Goal: Task Accomplishment & Management: Complete application form

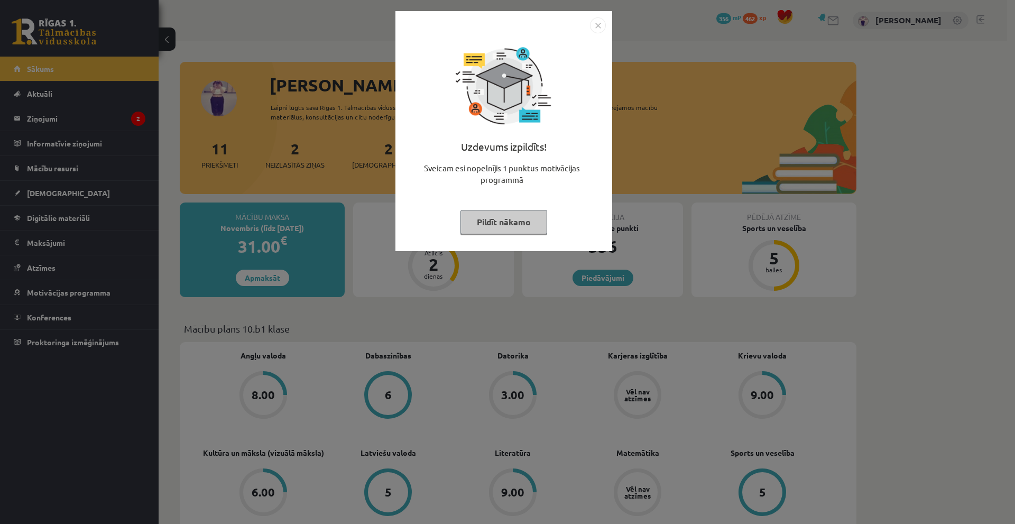
click at [512, 226] on button "Pildīt nākamo" at bounding box center [503, 222] width 87 height 24
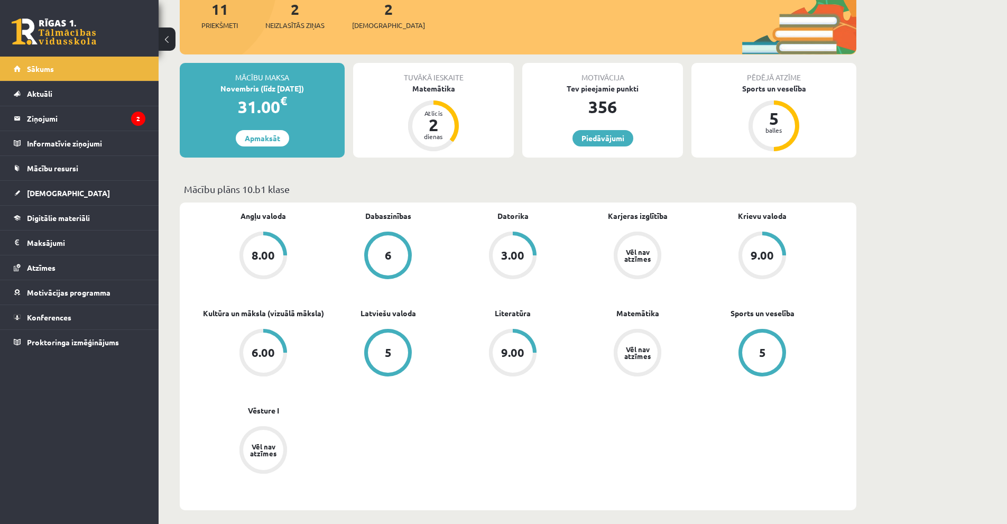
scroll to position [159, 0]
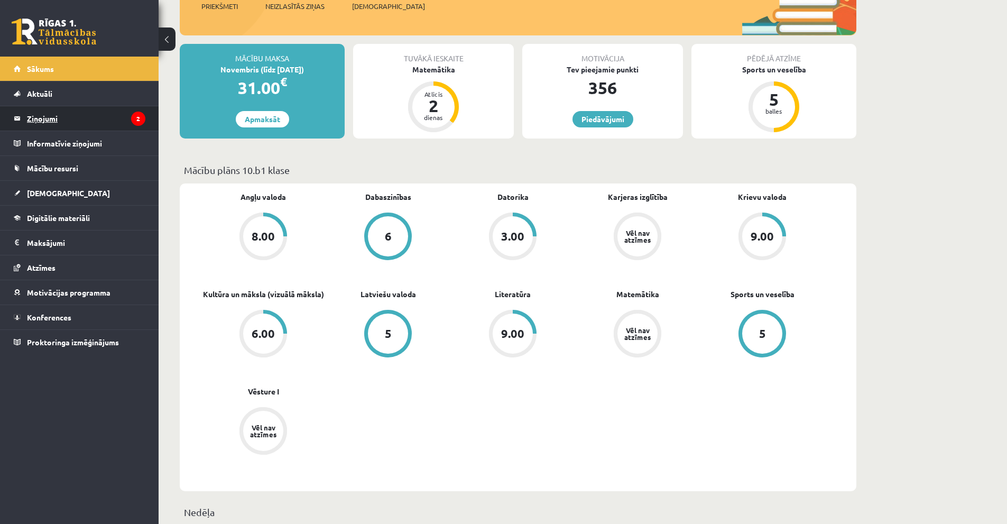
click at [64, 120] on legend "Ziņojumi 2" at bounding box center [86, 118] width 118 height 24
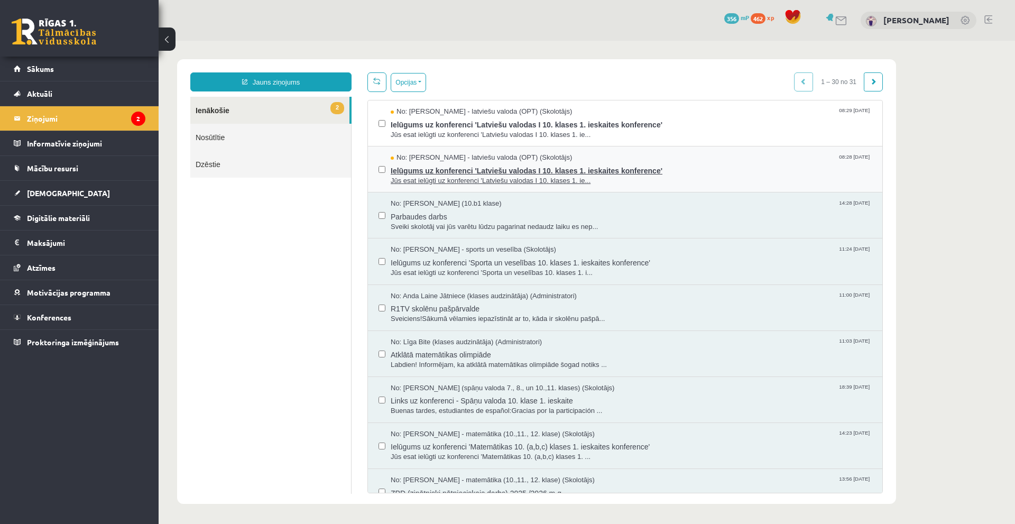
click at [711, 174] on span "Ielūgums uz konferenci 'Latviešu valodas I 10. klases 1. ieskaites konference'" at bounding box center [631, 169] width 481 height 13
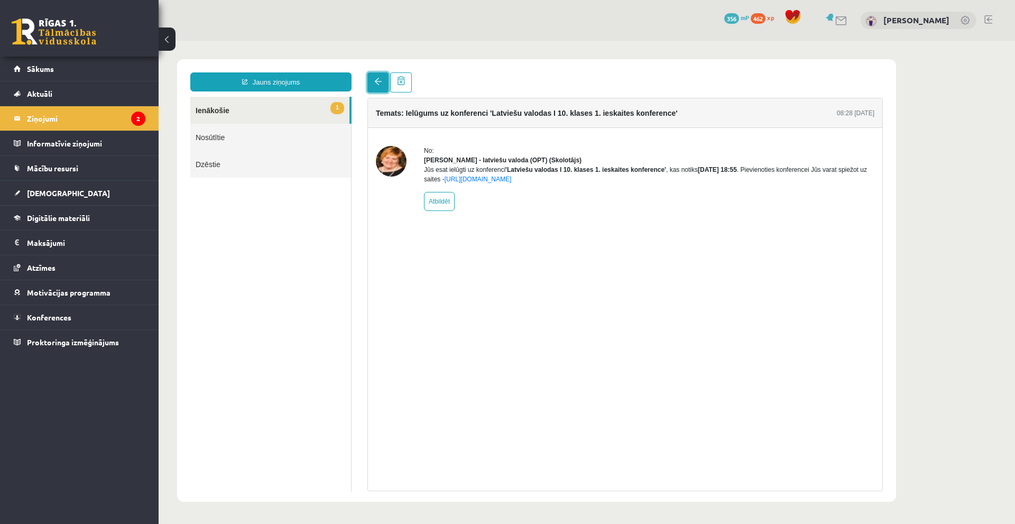
click at [383, 85] on link at bounding box center [377, 82] width 21 height 20
click at [376, 82] on span at bounding box center [377, 81] width 7 height 7
click at [311, 106] on link "1 Ienākošie" at bounding box center [269, 110] width 159 height 27
click at [271, 132] on link "Nosūtītie" at bounding box center [270, 137] width 161 height 27
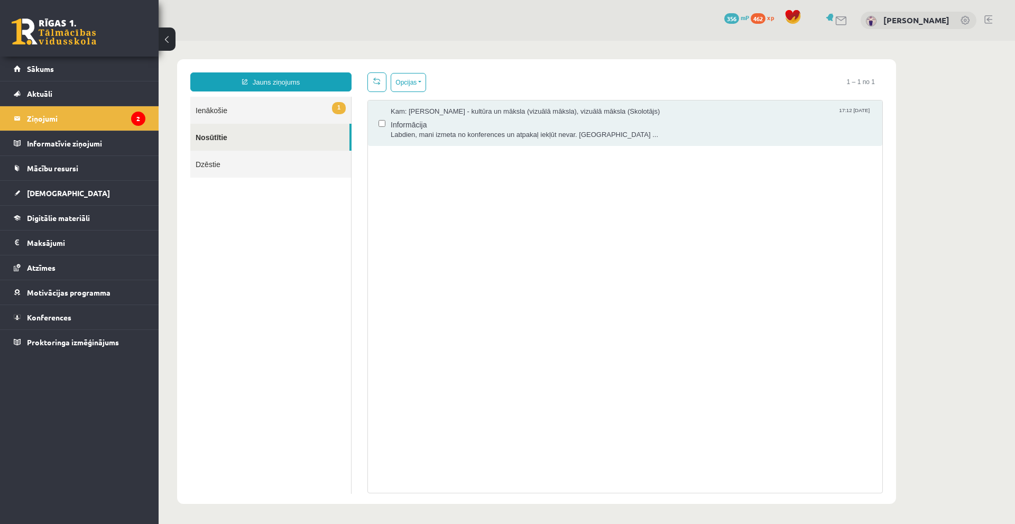
click at [271, 111] on link "1 Ienākošie" at bounding box center [270, 110] width 161 height 27
click at [239, 107] on link "1 Ienākošie" at bounding box center [270, 110] width 161 height 27
click at [98, 142] on legend "Informatīvie ziņojumi 0" at bounding box center [86, 143] width 118 height 24
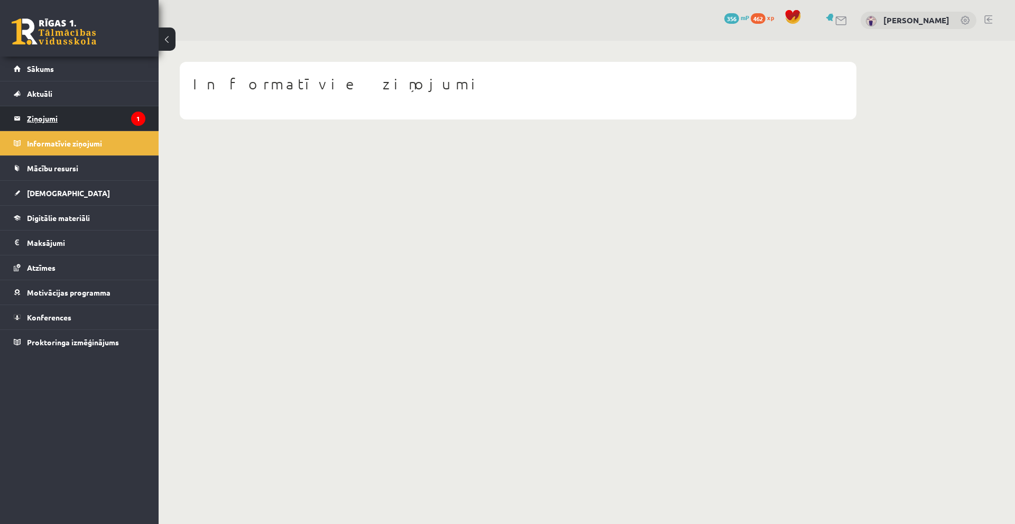
click at [101, 118] on legend "Ziņojumi 1" at bounding box center [86, 118] width 118 height 24
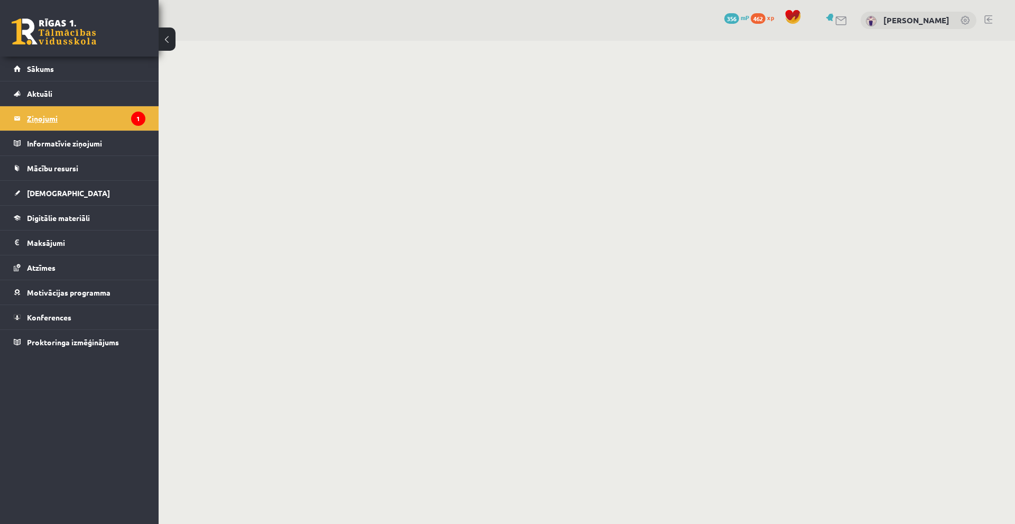
click at [60, 115] on legend "Ziņojumi 1" at bounding box center [86, 118] width 118 height 24
click at [53, 71] on span "Sākums" at bounding box center [40, 69] width 27 height 10
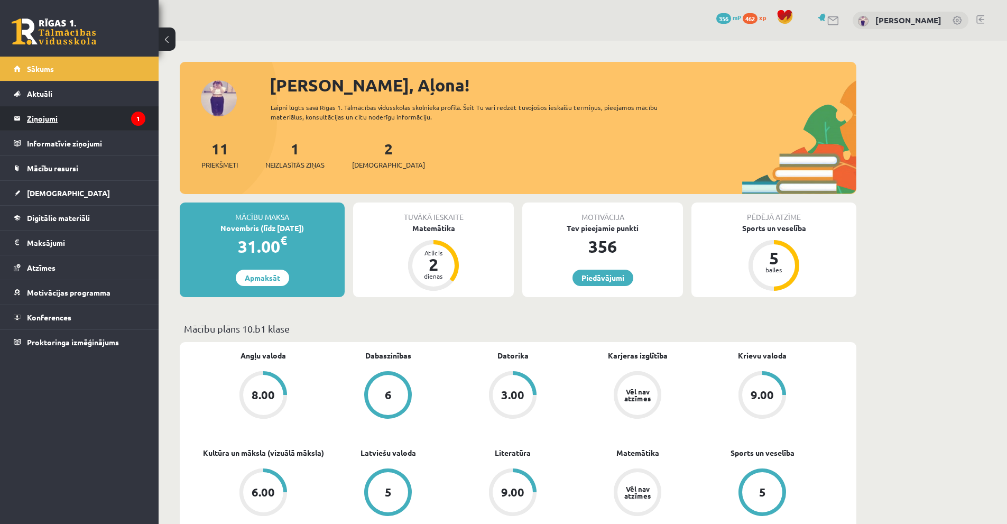
click at [59, 115] on legend "Ziņojumi 1" at bounding box center [86, 118] width 118 height 24
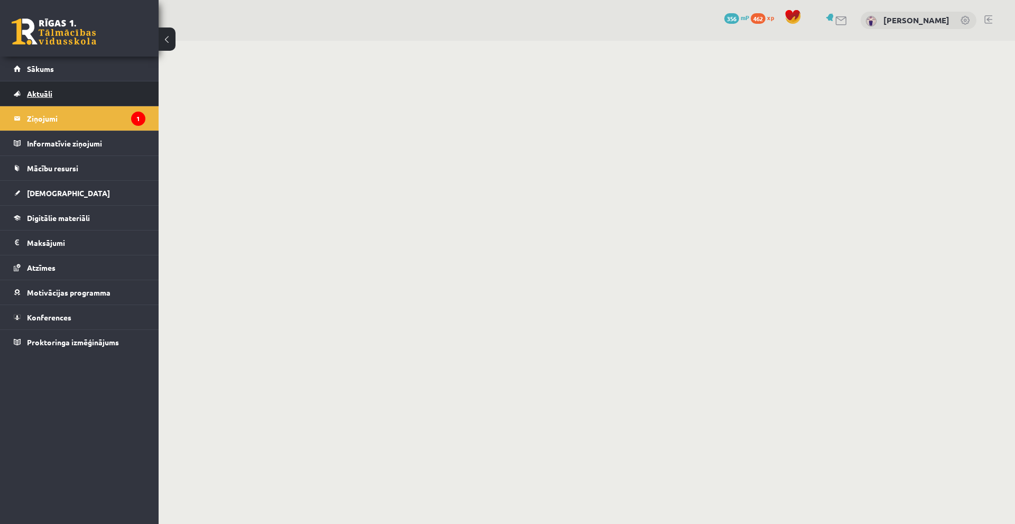
click at [43, 83] on link "Aktuāli" at bounding box center [80, 93] width 132 height 24
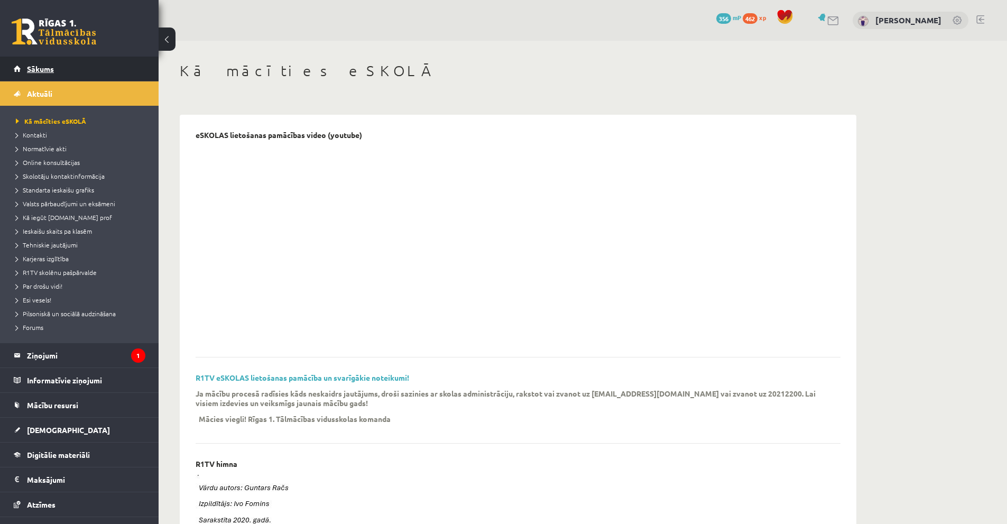
click at [50, 71] on span "Sākums" at bounding box center [40, 69] width 27 height 10
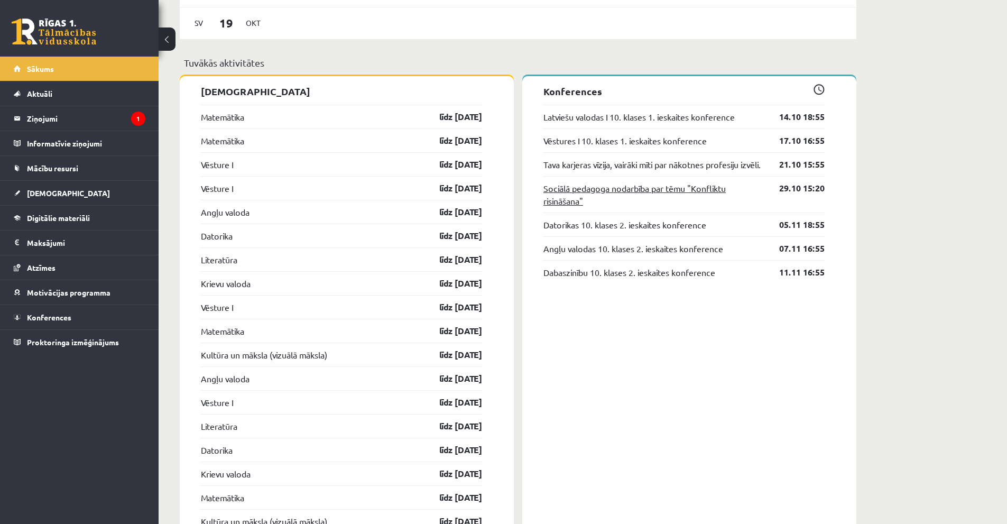
scroll to position [951, 0]
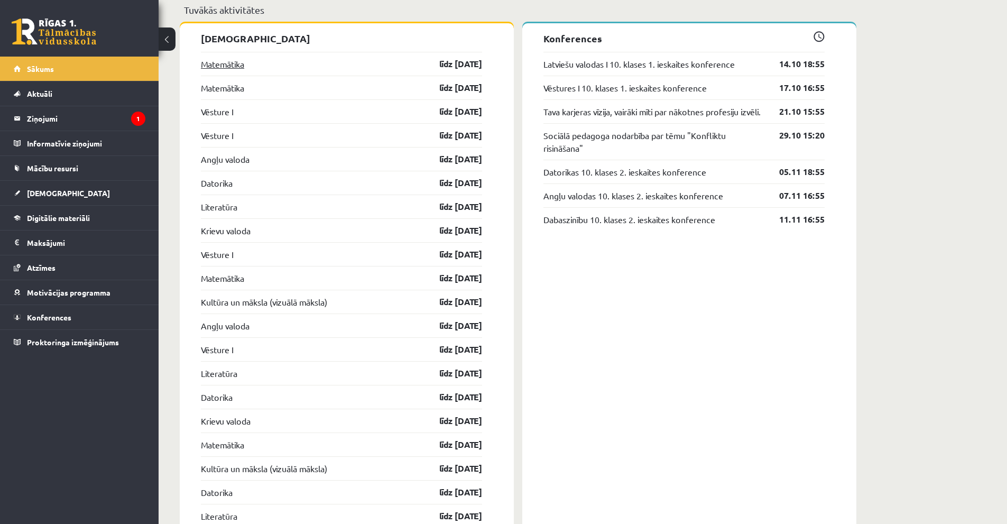
click at [236, 63] on link "Matemātika" at bounding box center [222, 64] width 43 height 13
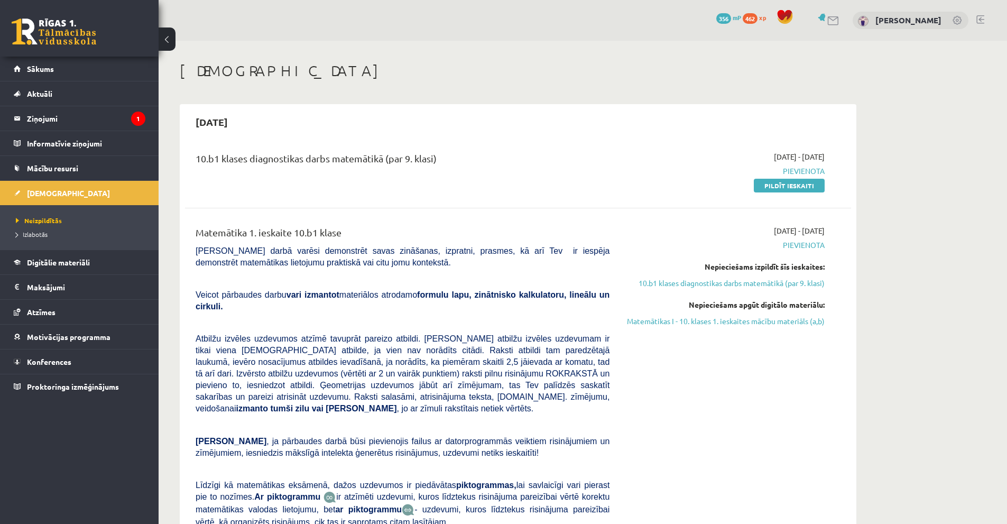
scroll to position [53, 0]
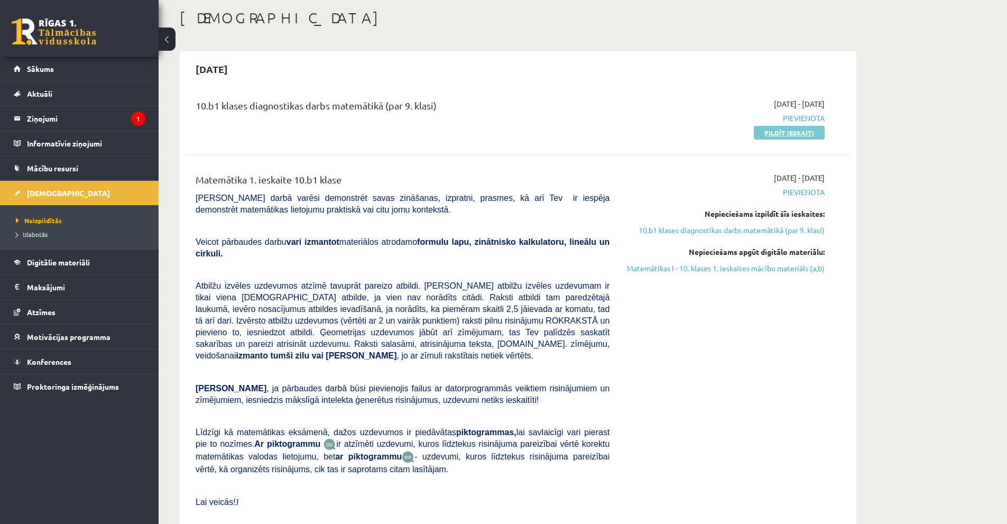
click at [775, 134] on link "Pildīt ieskaiti" at bounding box center [789, 133] width 71 height 14
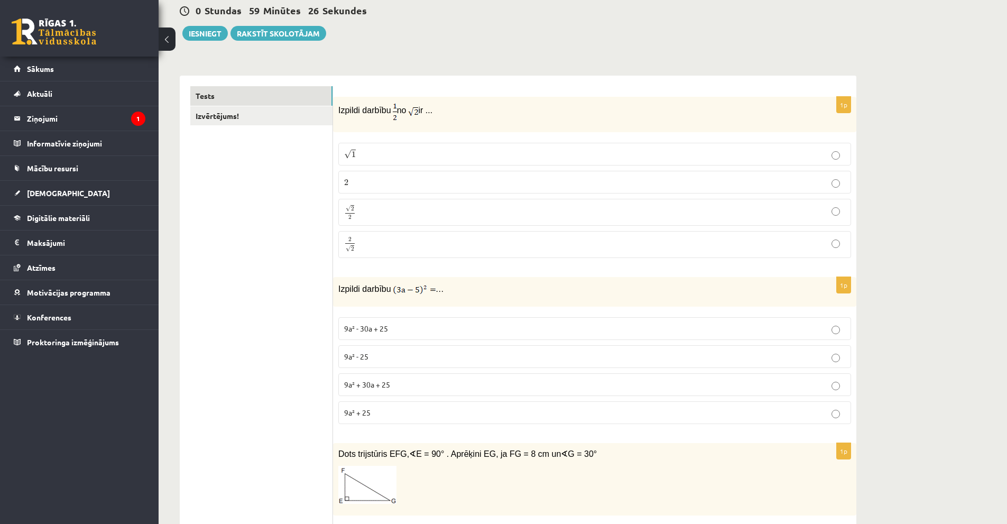
scroll to position [106, 0]
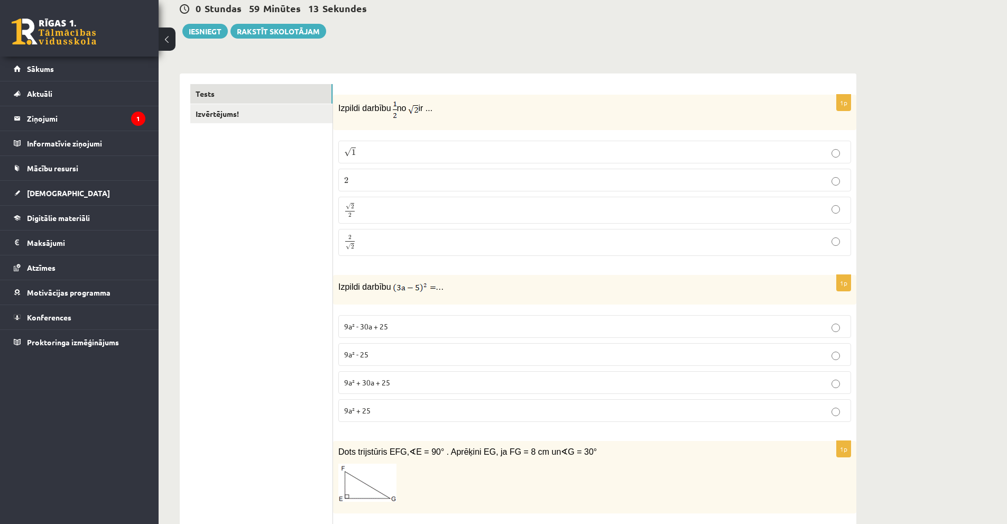
click at [402, 383] on p "9a² + 30a + 25" at bounding box center [594, 382] width 501 height 11
click at [373, 324] on span "9a² - 30a + 25" at bounding box center [366, 326] width 44 height 10
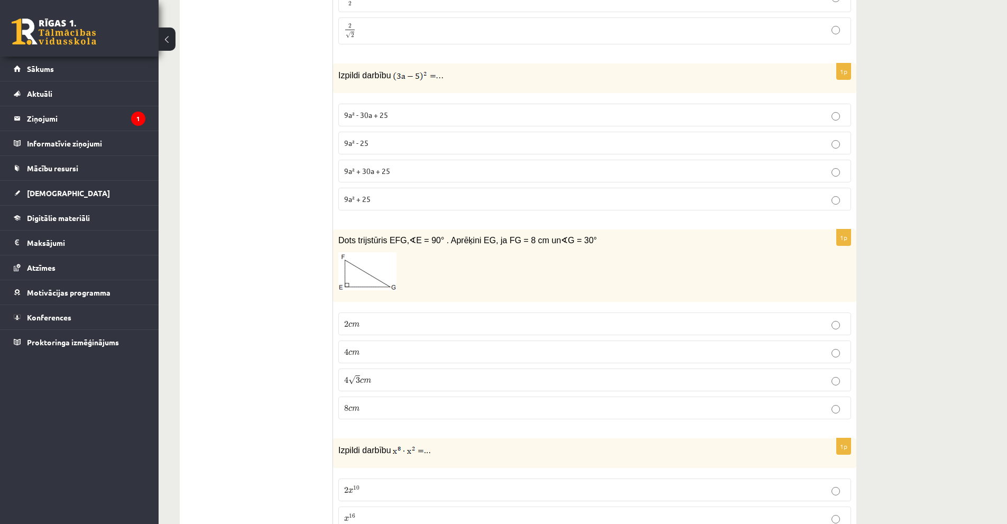
scroll to position [370, 0]
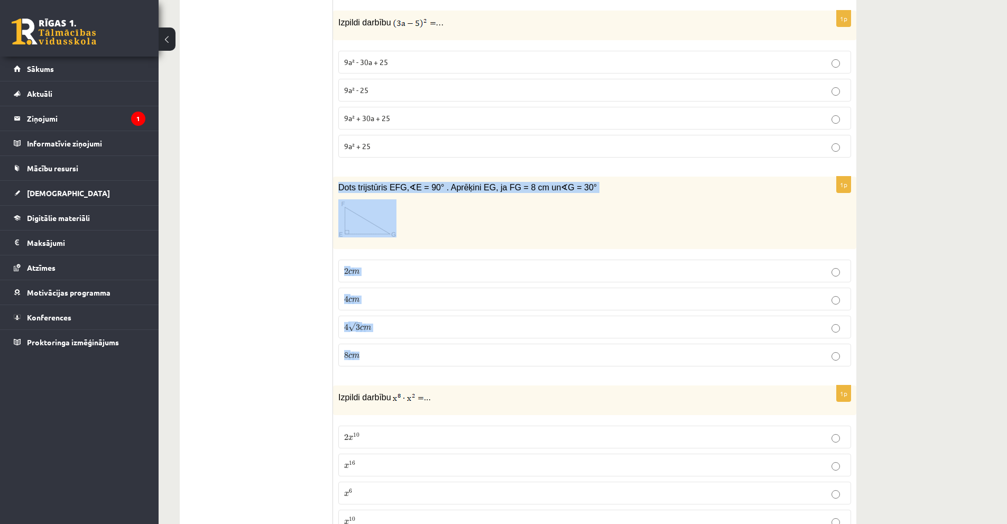
drag, startPoint x: 337, startPoint y: 185, endPoint x: 423, endPoint y: 356, distance: 191.4
click at [423, 356] on div "1p Dots trijstūris EFG, ∢ E = 90° . Aprēķini EG, ja FG = 8 cm un ∢ G = 30° 2 c …" at bounding box center [594, 276] width 523 height 198
copy div "Dots trijstūris EFG, ∢ E = 90° . Aprēķini EG, ja FG = 8 cm un ∢ G = 30° 2 c m 2…"
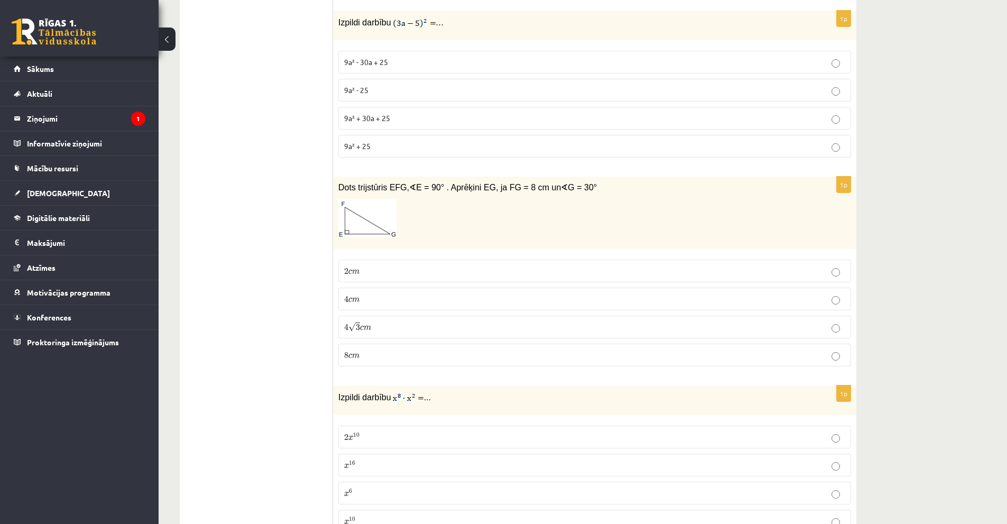
drag, startPoint x: 274, startPoint y: 323, endPoint x: 353, endPoint y: 303, distance: 81.4
click at [369, 301] on p "4 c m 4 c m" at bounding box center [594, 298] width 501 height 11
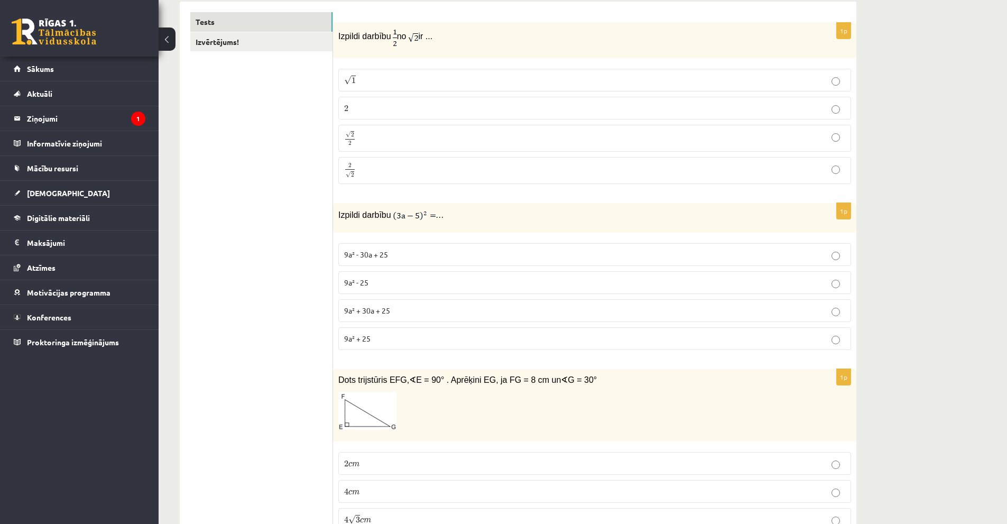
scroll to position [159, 0]
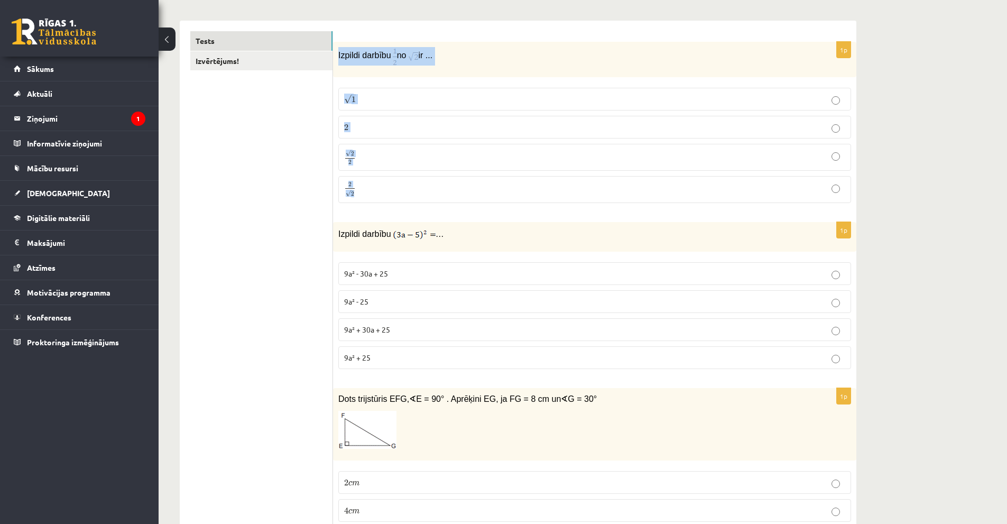
drag, startPoint x: 338, startPoint y: 55, endPoint x: 383, endPoint y: 196, distance: 147.7
click at [383, 196] on div "1p Izpildi darbību no ir ... √ 1 1 2 2 √ 2 2 2 2 2 √ 2 2 2" at bounding box center [594, 127] width 523 height 170
copy div "Izpildi darbību no ir ... √ 1 1 2 2 √ 2 2 2 2 2 √ 2"
click at [461, 60] on p "Izpildi darbību no ir ..." at bounding box center [568, 56] width 460 height 18
drag, startPoint x: 387, startPoint y: 55, endPoint x: 434, endPoint y: 61, distance: 47.5
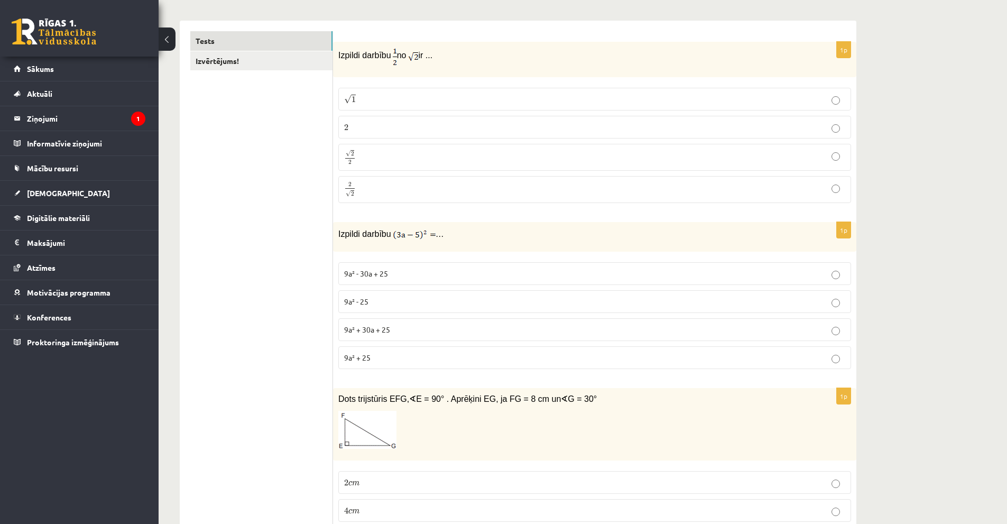
click at [434, 61] on p "Izpildi darbību no ir ..." at bounding box center [568, 56] width 460 height 18
copy p "no ir ..."
click at [463, 50] on p "Izpildi darbību no ir ..." at bounding box center [568, 56] width 460 height 18
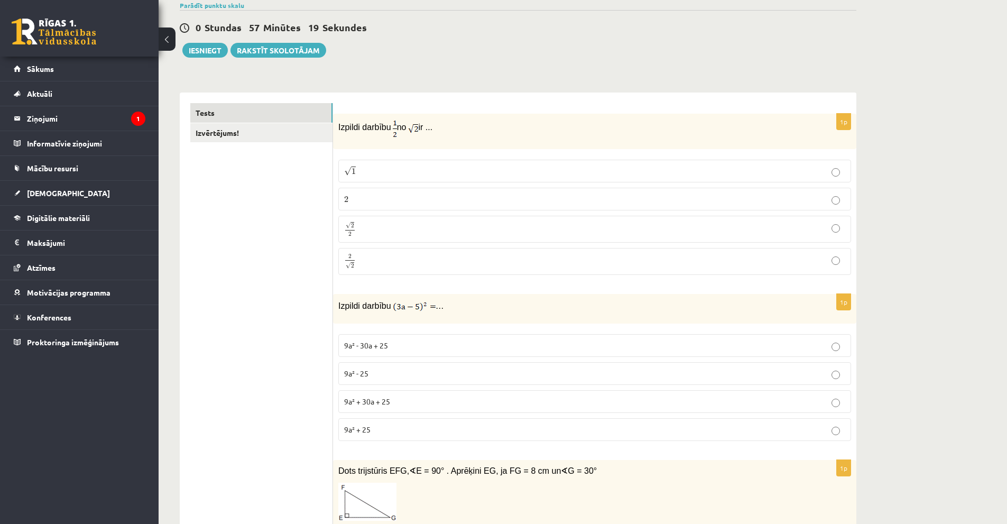
scroll to position [106, 0]
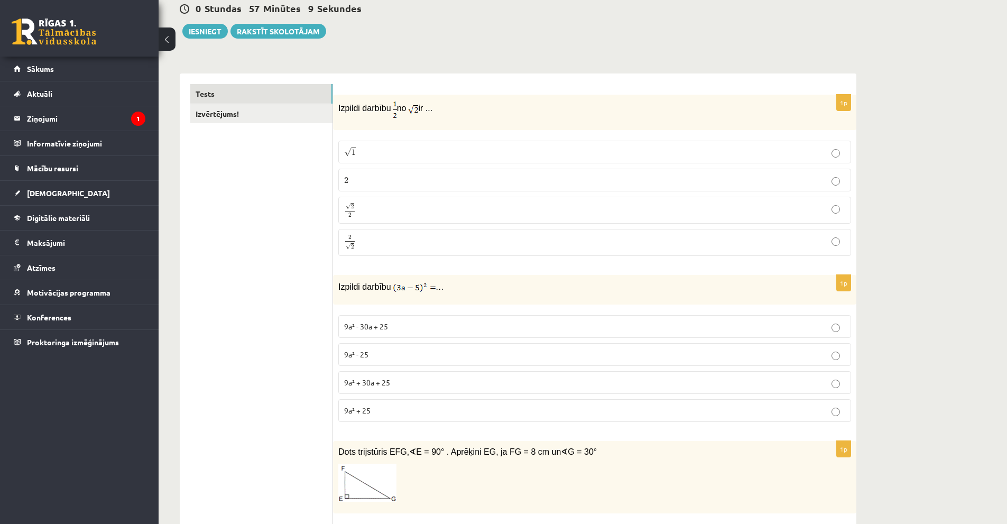
click at [375, 210] on p "√ 2 2 2 2" at bounding box center [594, 209] width 501 height 15
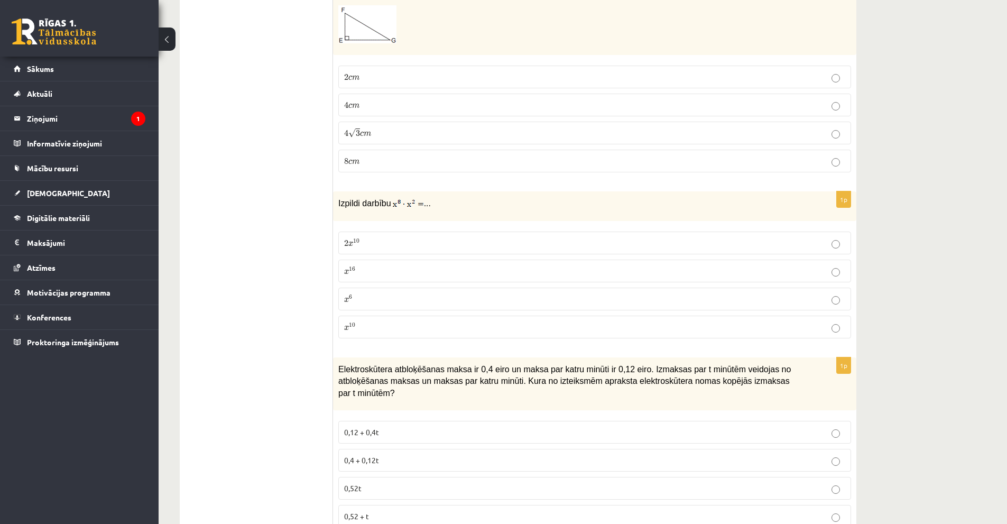
scroll to position [581, 0]
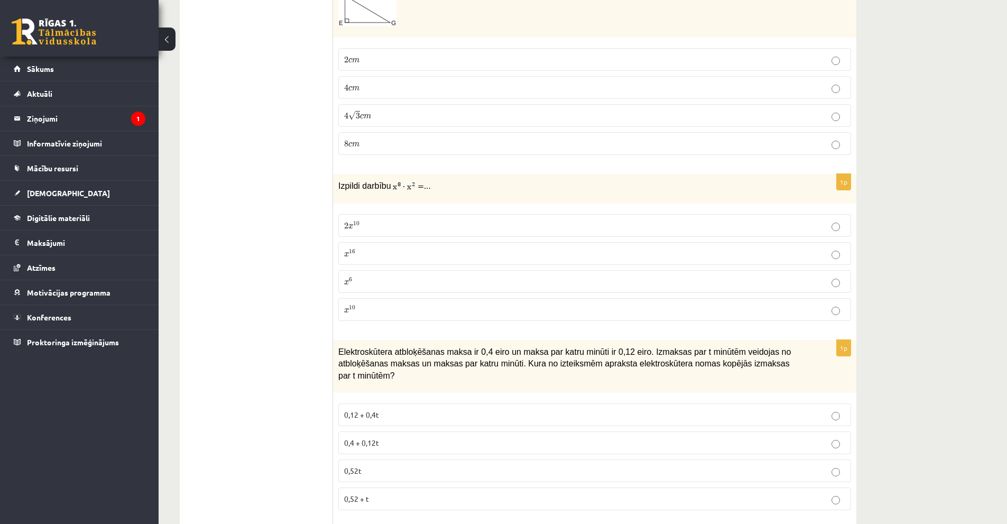
click at [368, 310] on p "x 10 x 10" at bounding box center [594, 309] width 501 height 11
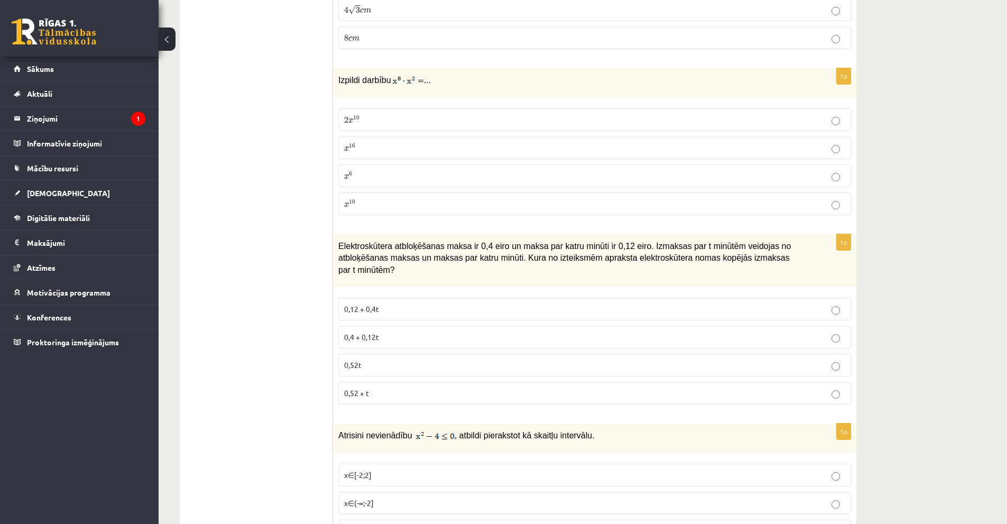
scroll to position [740, 0]
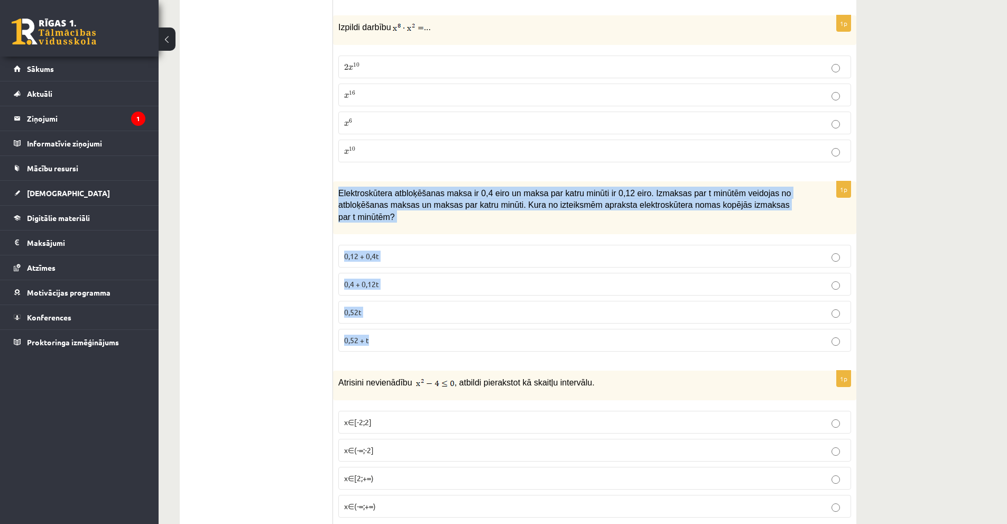
drag, startPoint x: 337, startPoint y: 193, endPoint x: 409, endPoint y: 332, distance: 157.2
click at [409, 332] on div "1p Elektroskūtera atbloķēšanas maksa ir 0,4 eiro un maksa par katru minūti ir 0…" at bounding box center [594, 270] width 523 height 179
copy div "Elektroskūtera atbloķēšanas maksa ir 0,4 eiro un maksa par katru minūti ir 0,12…"
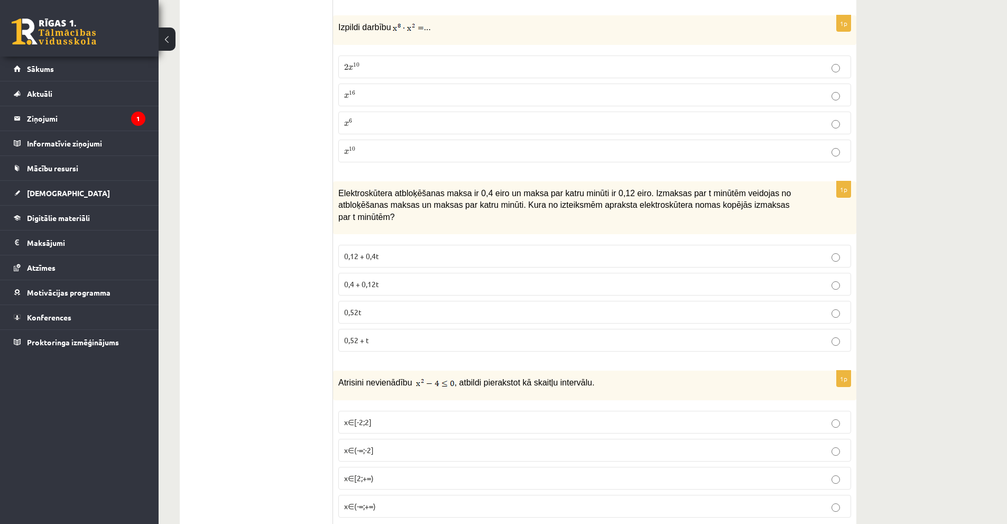
click at [391, 279] on p "0,4 + 0,12t" at bounding box center [594, 284] width 501 height 11
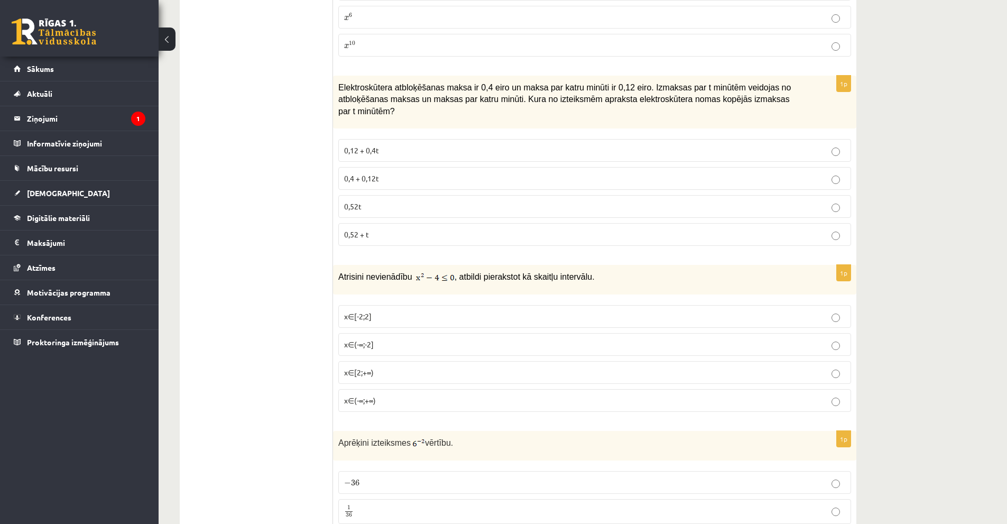
scroll to position [898, 0]
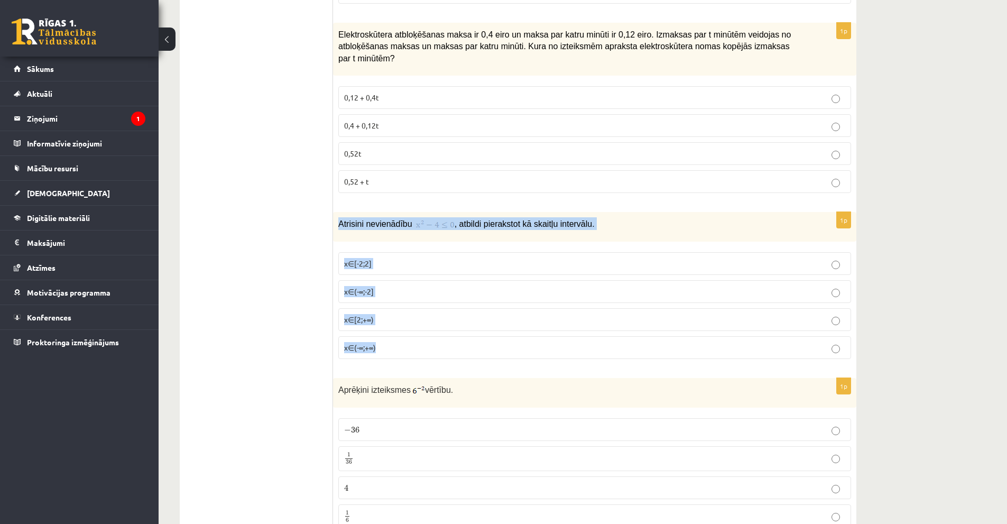
drag, startPoint x: 339, startPoint y: 209, endPoint x: 404, endPoint y: 343, distance: 148.9
click at [404, 343] on div "1p Atrisini nevienādību , atbildi pierakstot kā skaitļu intervālu. x∈[-2;2] x∈(…" at bounding box center [594, 289] width 523 height 155
copy div "Atrisini nevienādību , atbildi pierakstot kā skaitļu intervālu. x∈[-2;2] x∈(-∞;…"
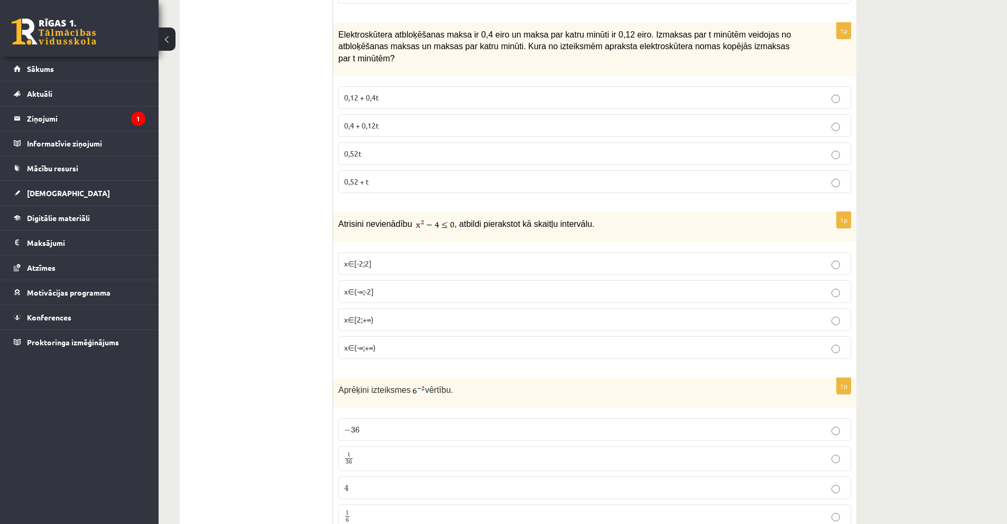
click at [377, 258] on p "x∈[-2;2]" at bounding box center [594, 263] width 501 height 11
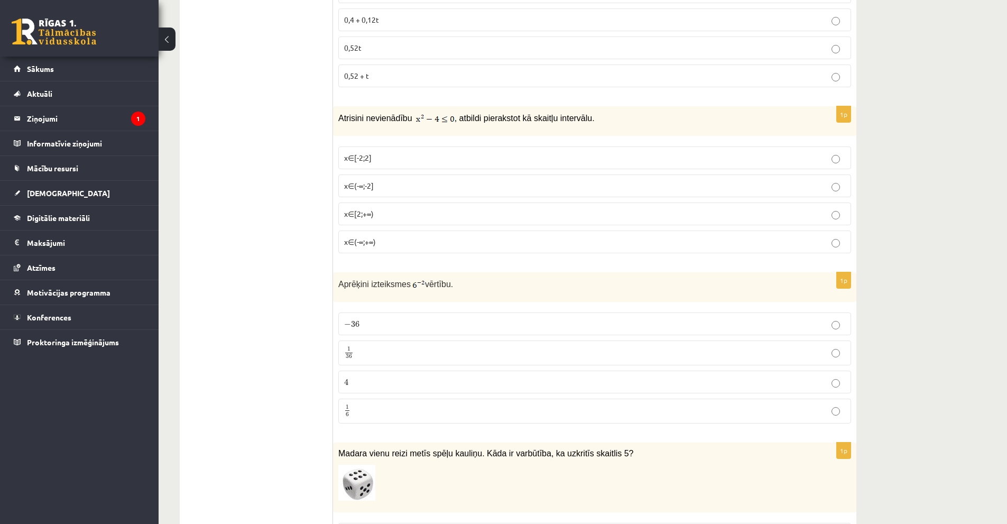
scroll to position [1057, 0]
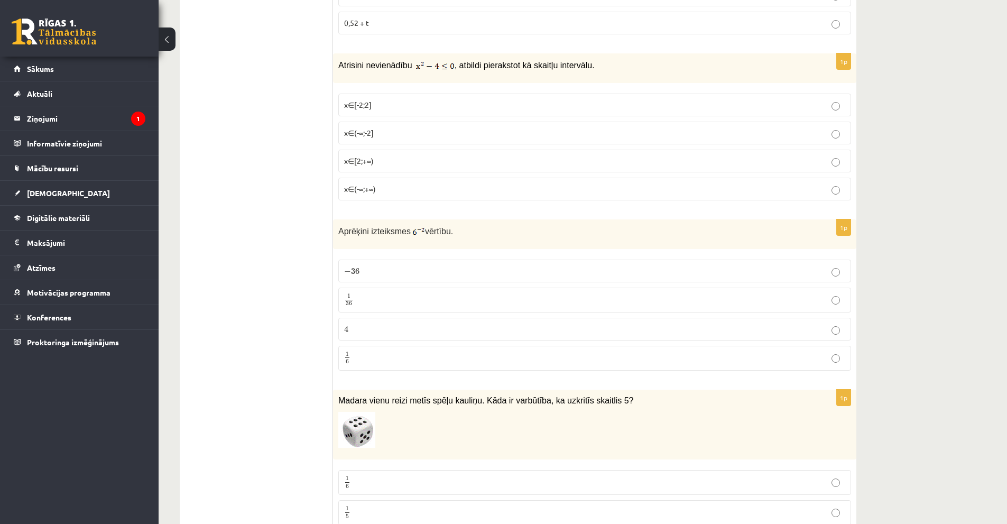
click at [392, 293] on p "1 36 1 36" at bounding box center [594, 299] width 501 height 13
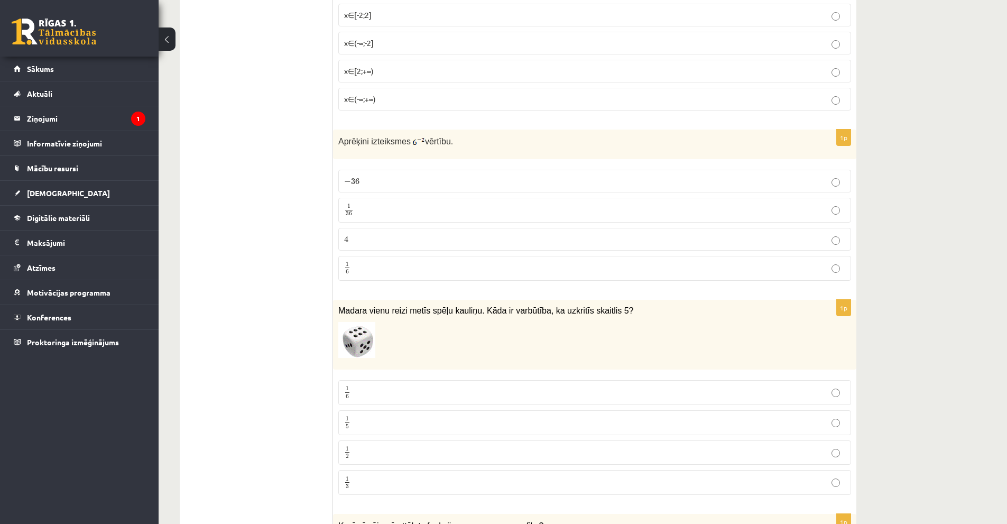
scroll to position [1216, 0]
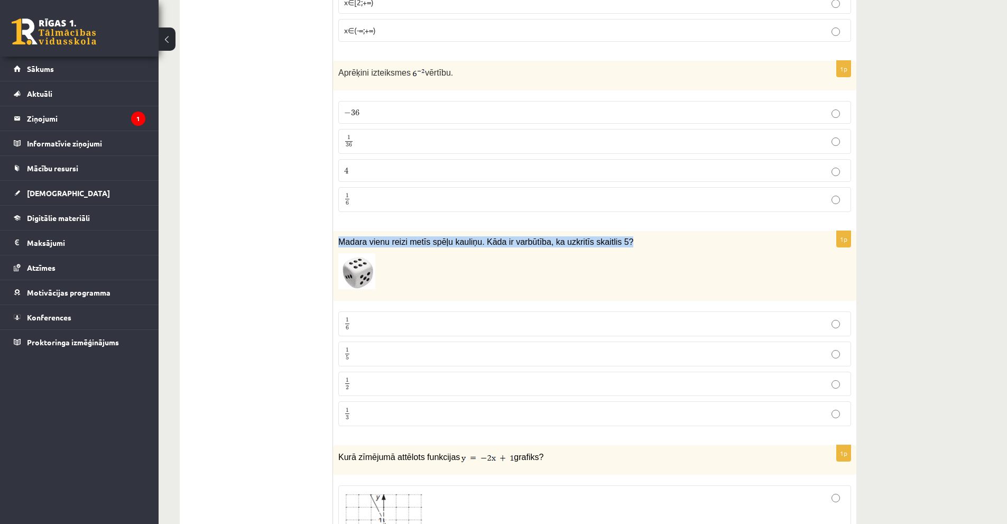
drag, startPoint x: 339, startPoint y: 230, endPoint x: 628, endPoint y: 223, distance: 289.2
click at [628, 231] on div "Madara vienu reizi metīs spēļu kauliņu. Kāda ir varbūtība, ka uzkritīs skaitlis…" at bounding box center [594, 266] width 523 height 70
copy span "Madara vienu reizi metīs spēļu kauliņu. Kāda ir varbūtība, ka uzkritīs skaitlis…"
click at [348, 325] on span "6" at bounding box center [347, 327] width 3 height 5
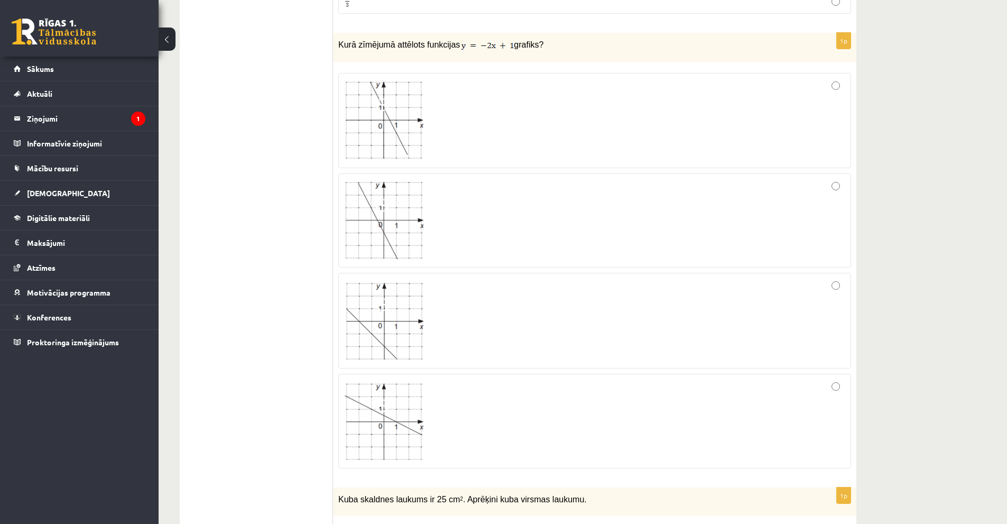
scroll to position [1638, 0]
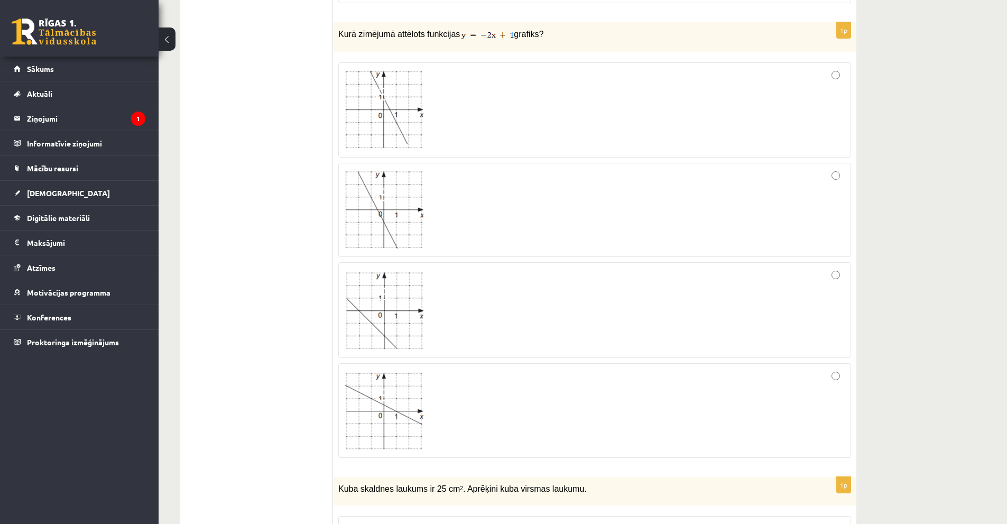
click at [483, 108] on div at bounding box center [594, 109] width 501 height 83
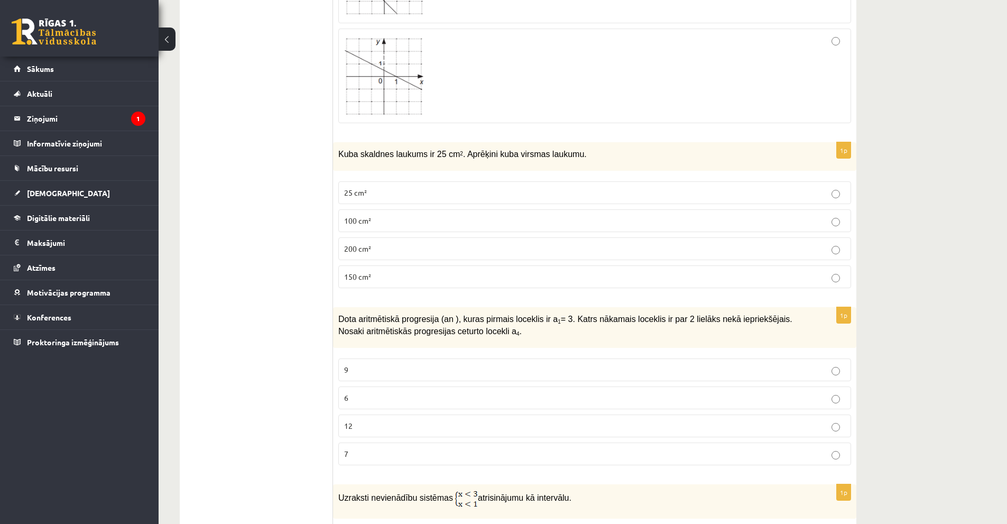
scroll to position [1955, 0]
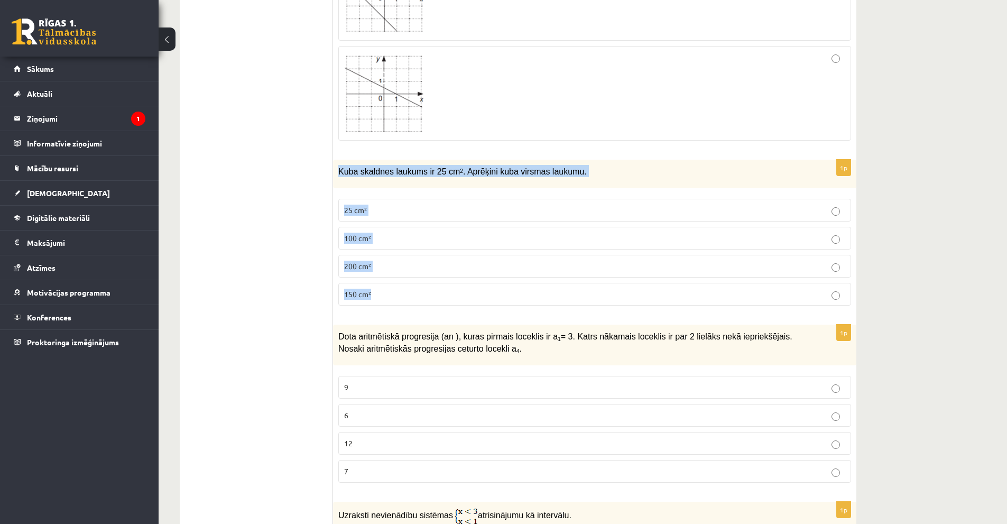
drag, startPoint x: 339, startPoint y: 160, endPoint x: 402, endPoint y: 285, distance: 140.6
click at [402, 285] on div "1p Kuba skaldnes laukums ir 25 cm 2 . Aprēķini kuba virsmas laukumu. 25 cm² 100…" at bounding box center [594, 237] width 523 height 155
copy div "Kuba skaldnes laukums ir 25 cm 2 . Aprēķini kuba virsmas laukumu. 25 cm² 100 cm…"
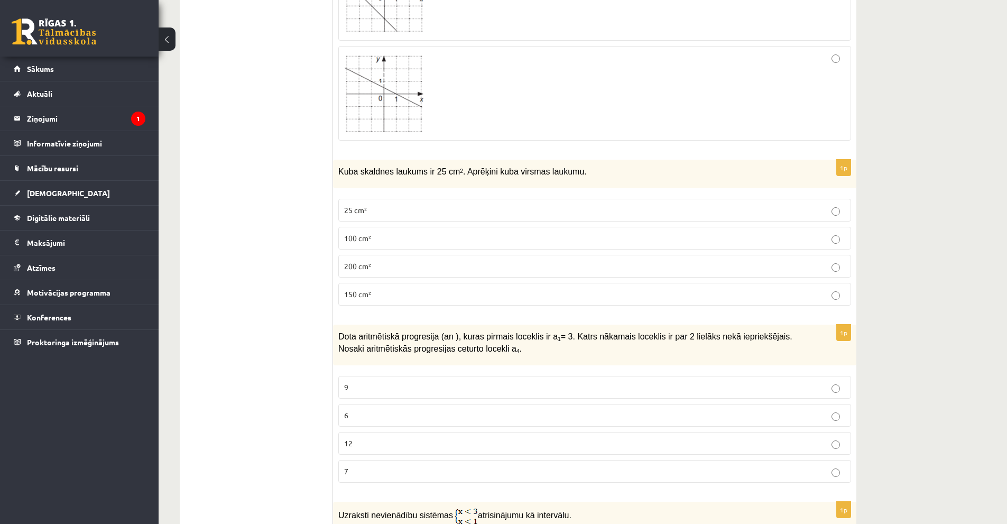
drag, startPoint x: 284, startPoint y: 303, endPoint x: 348, endPoint y: 267, distance: 73.6
click at [409, 289] on label "150 cm²" at bounding box center [594, 294] width 513 height 23
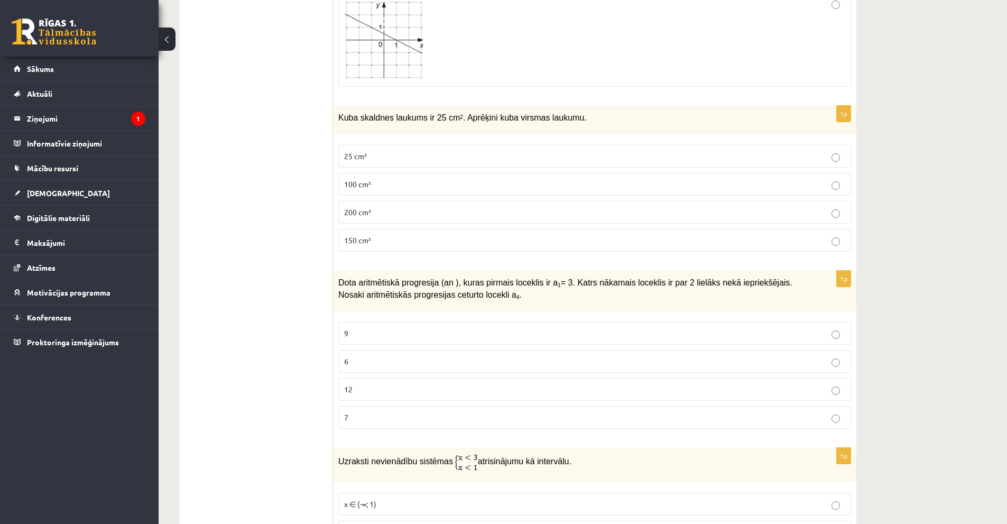
scroll to position [2061, 0]
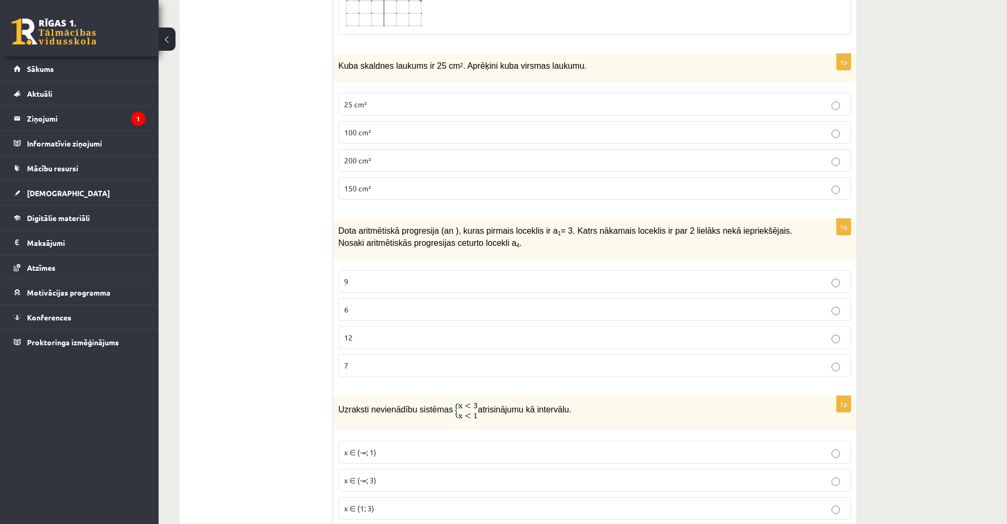
click at [336, 219] on div "Dota aritmētiskā progresija (an ), kuras pirmais loceklis ir a 1 = 3. Katrs nāk…" at bounding box center [594, 239] width 523 height 41
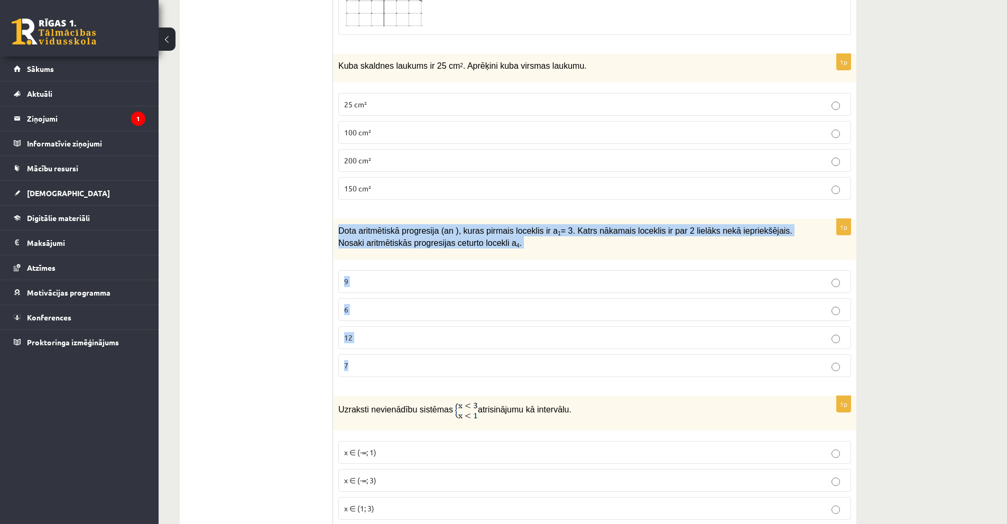
drag, startPoint x: 339, startPoint y: 217, endPoint x: 379, endPoint y: 359, distance: 147.7
click at [379, 359] on div "1p Dota aritmētiskā progresija (an ), kuras pirmais loceklis ir a 1 = 3. Katrs …" at bounding box center [594, 302] width 523 height 166
copy div "Dota aritmētiskā progresija (an ), kuras pirmais loceklis ir a 1 = 3. Katrs nāk…"
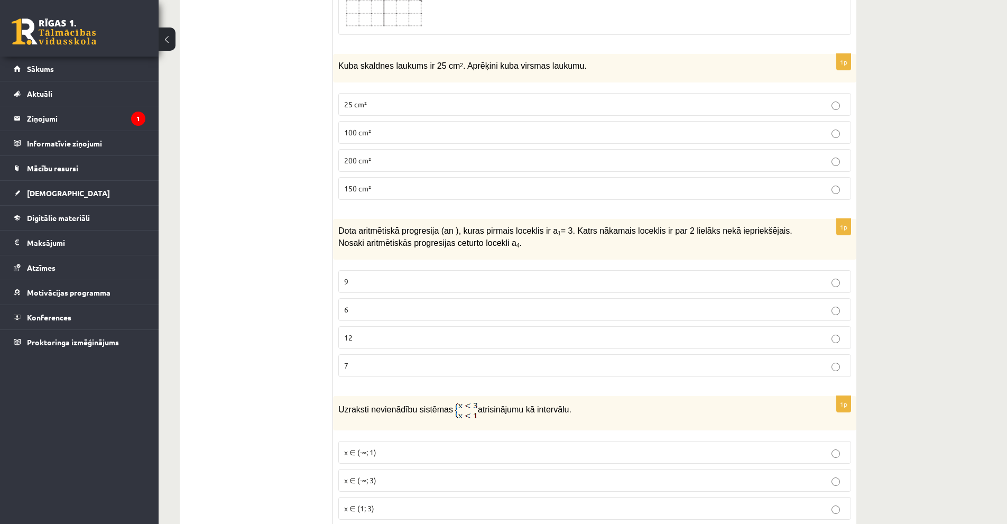
click at [377, 270] on label "9" at bounding box center [594, 281] width 513 height 23
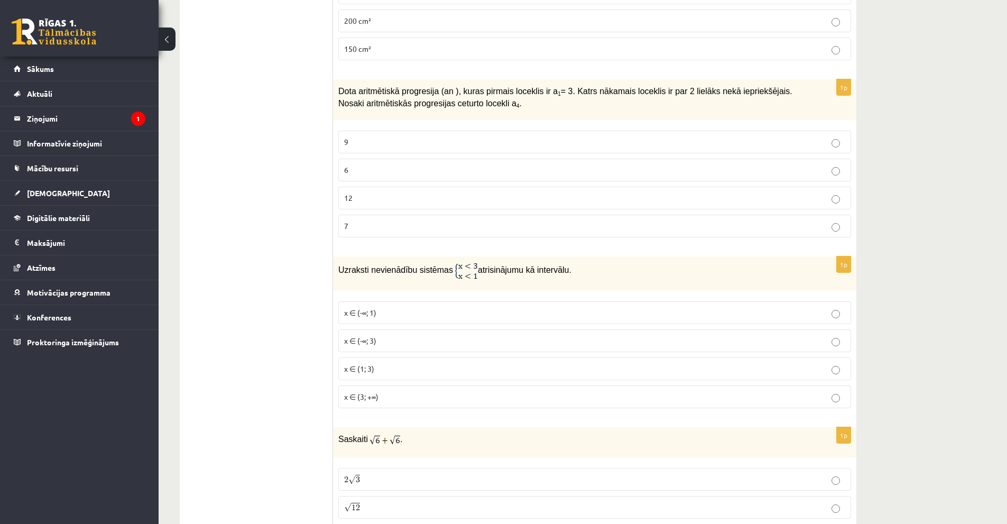
scroll to position [2220, 0]
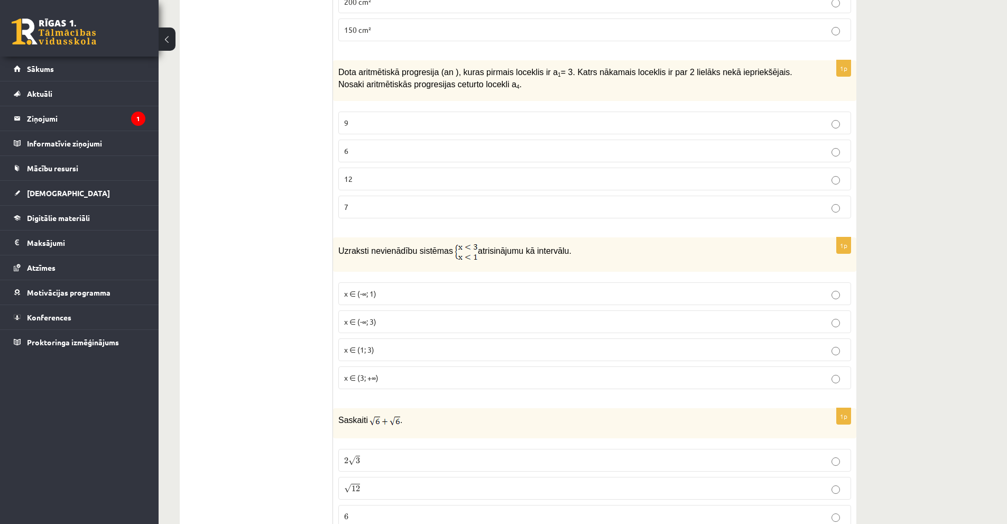
click at [385, 288] on p "x ∈ (-∞; 1)" at bounding box center [594, 293] width 501 height 11
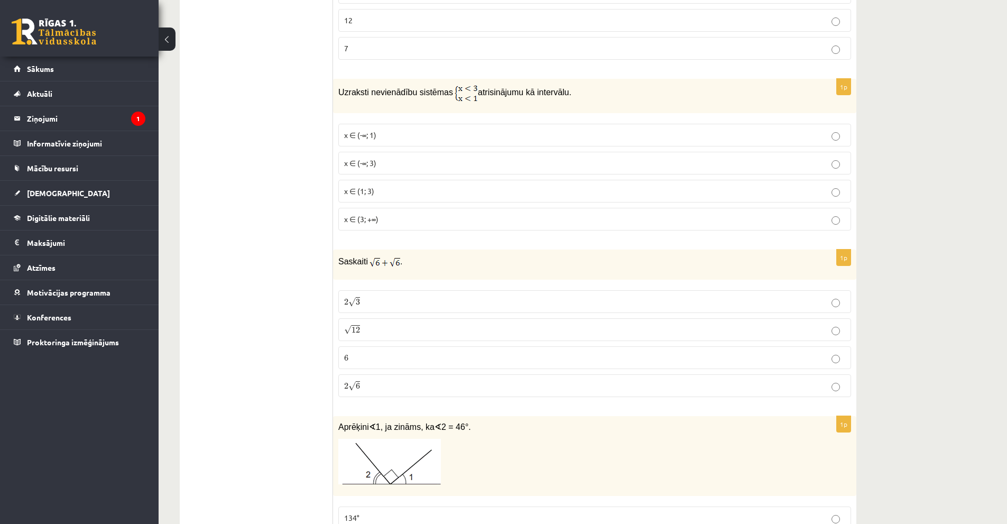
scroll to position [2431, 0]
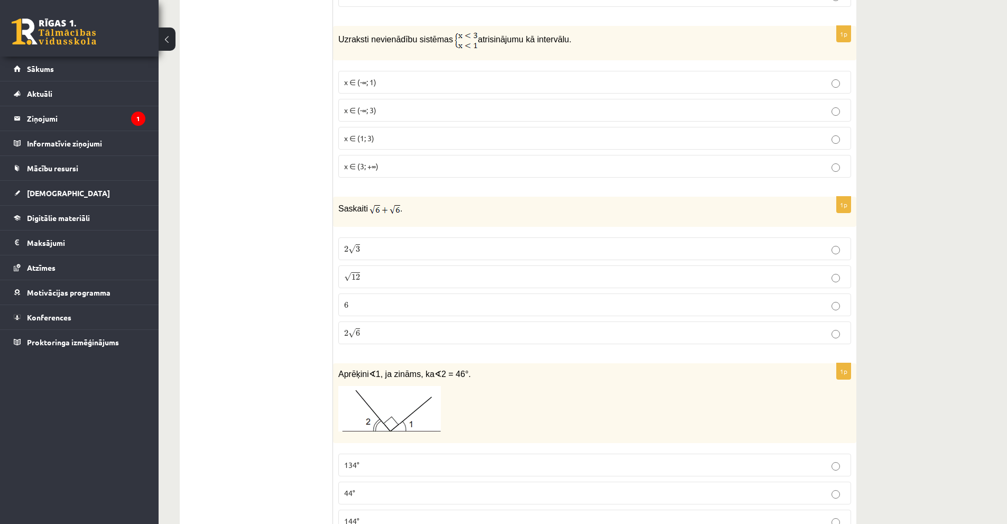
click at [357, 329] on label "2 √ 6 2 6" at bounding box center [594, 332] width 513 height 23
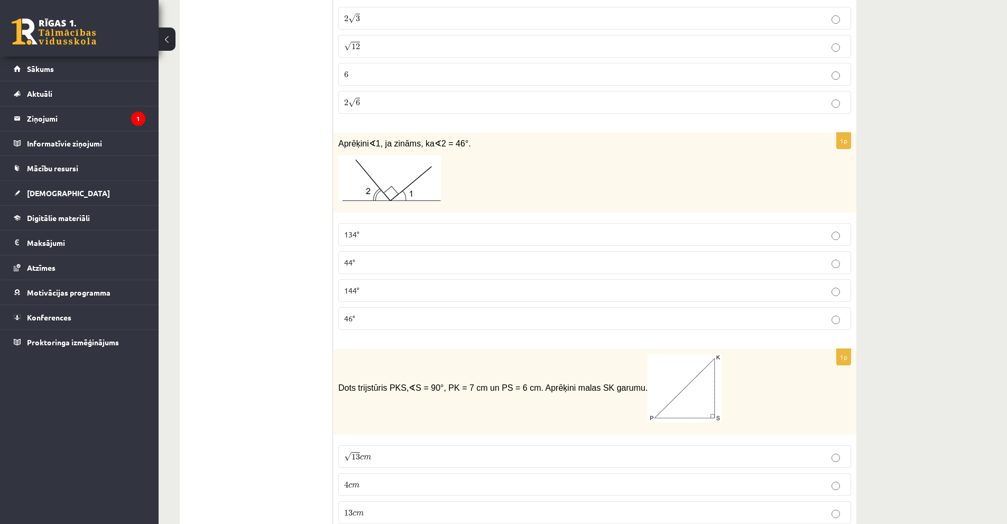
scroll to position [2642, 0]
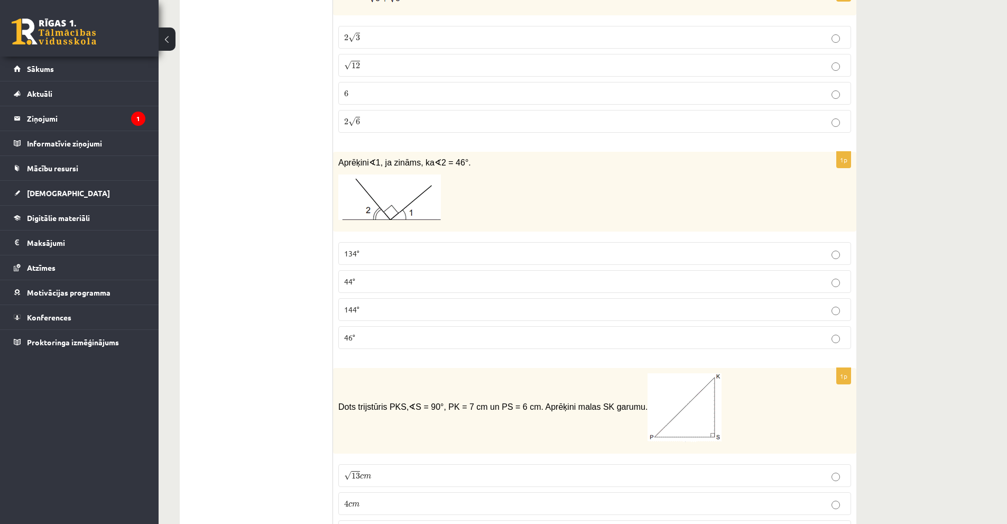
click at [359, 276] on p "44°" at bounding box center [594, 281] width 501 height 11
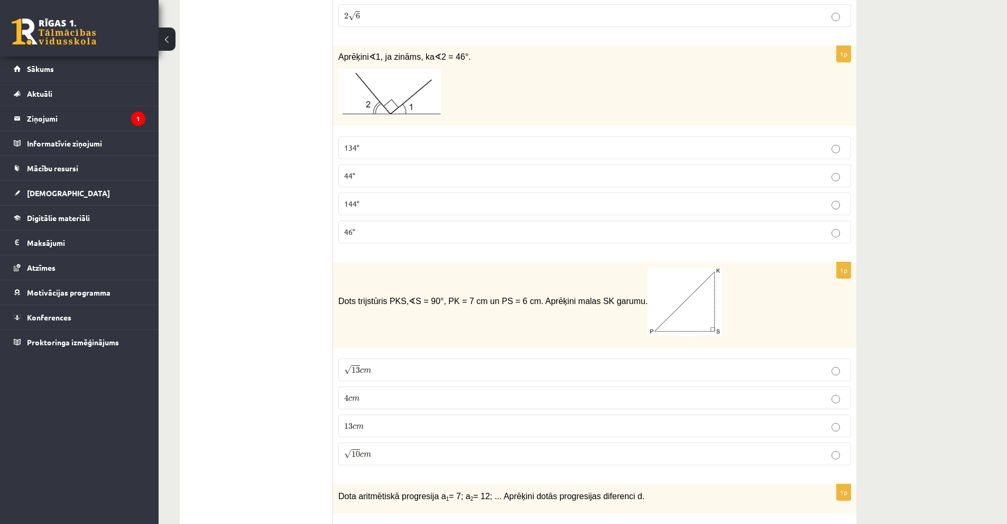
scroll to position [2801, 0]
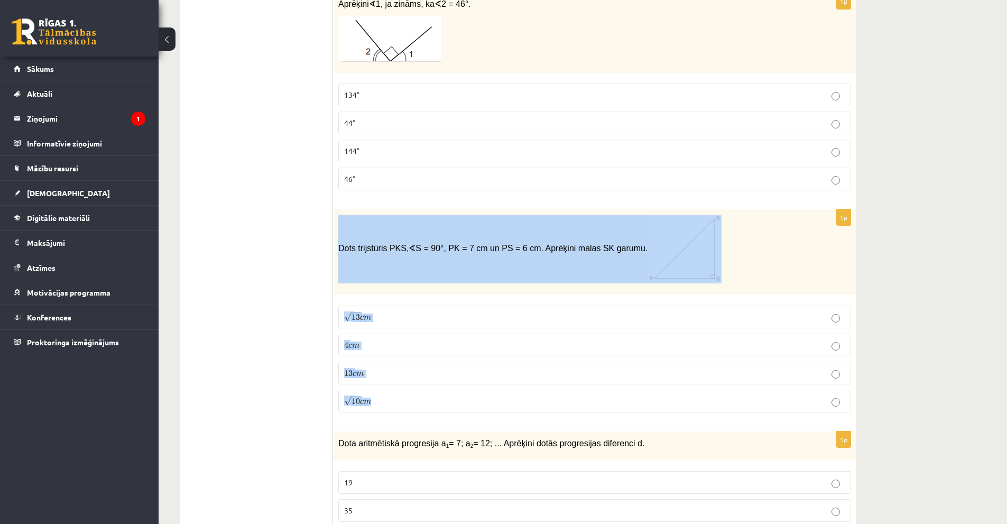
drag, startPoint x: 338, startPoint y: 236, endPoint x: 389, endPoint y: 394, distance: 166.6
click at [389, 394] on div "1p Dots trijstūris PKS, ∢ S = 90°, PK = 7 cm un PS = 6 cm. Aprēķini malas SK ga…" at bounding box center [594, 314] width 523 height 211
copy div "Dots trijstūris PKS, ∢ S = 90°, PK = 7 cm un PS = 6 cm. Aprēķini malas SK garum…"
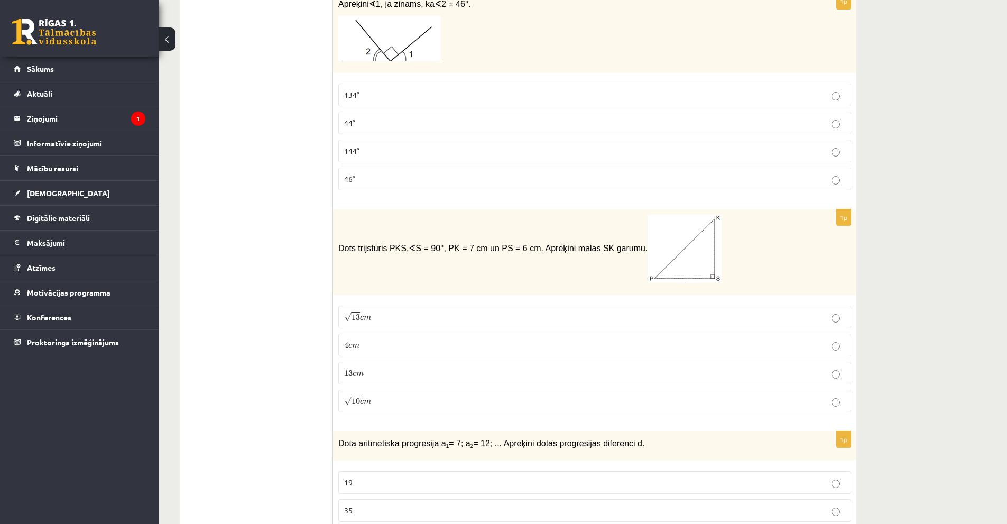
drag, startPoint x: 285, startPoint y: 323, endPoint x: 294, endPoint y: 320, distance: 9.7
click at [286, 323] on ul "Tests Izvērtējums!" at bounding box center [261, 192] width 143 height 5606
click at [399, 311] on p "√ 13 c m 13 c m" at bounding box center [594, 316] width 501 height 11
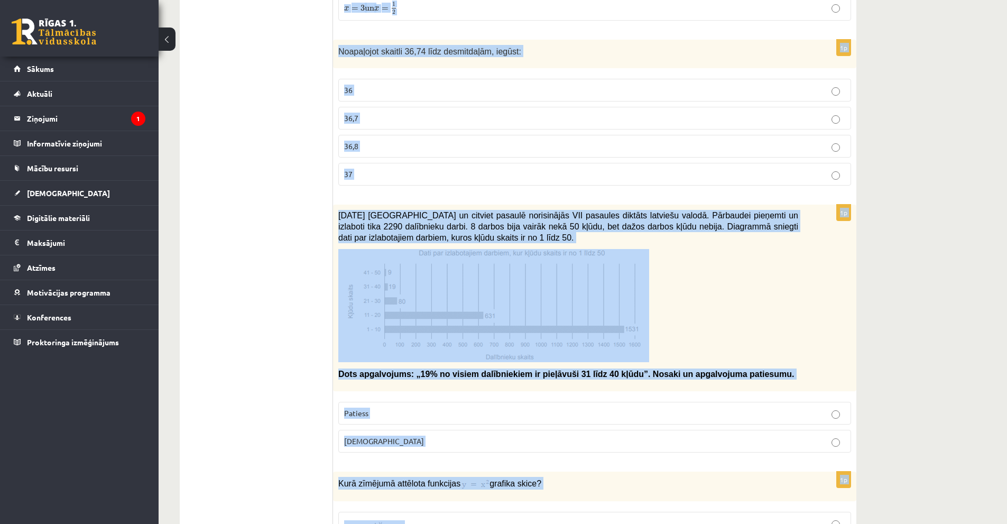
scroll to position [3548, 0]
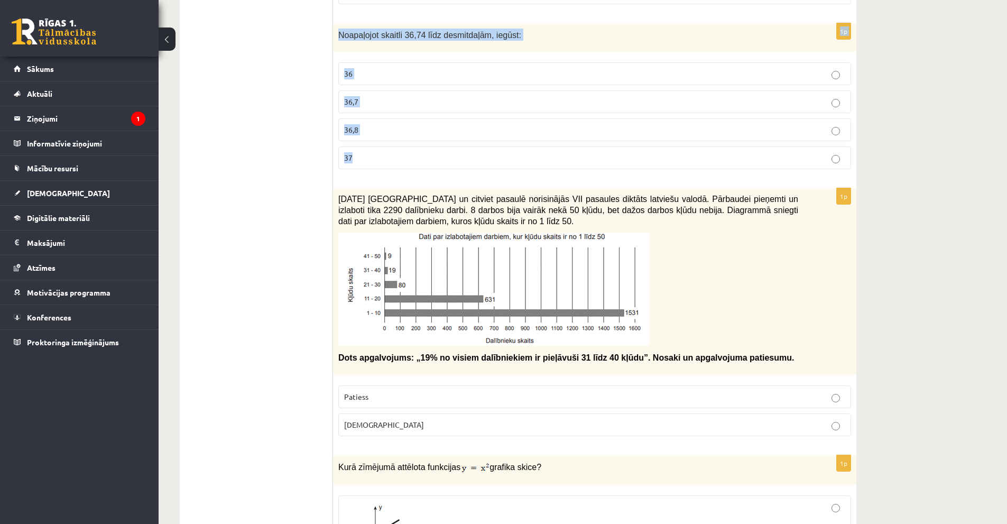
drag, startPoint x: 339, startPoint y: 221, endPoint x: 443, endPoint y: 137, distance: 133.4
copy form "Dota aritmētiskā progresija a 1 = 7; a 2 = 12; ... Aprēķini dotās progresijas d…"
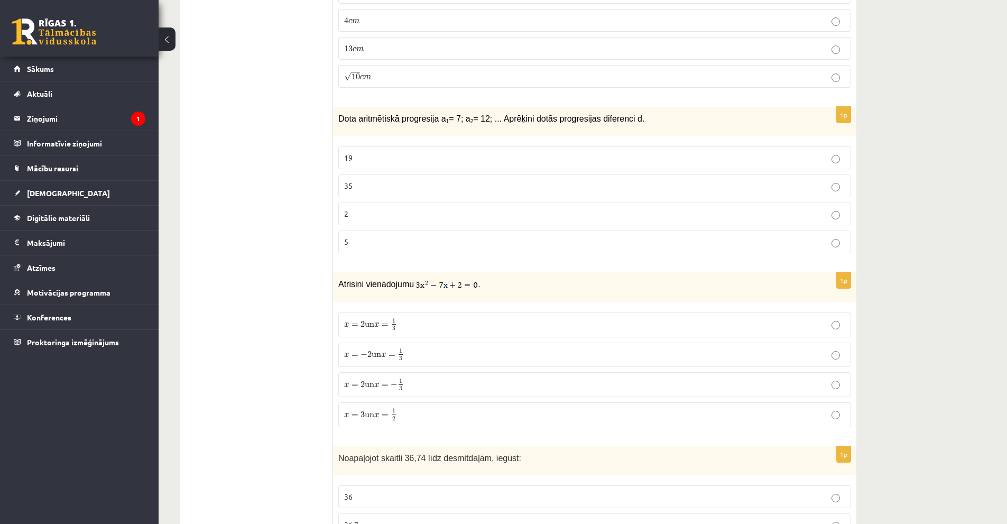
click at [381, 237] on label "5" at bounding box center [594, 241] width 513 height 23
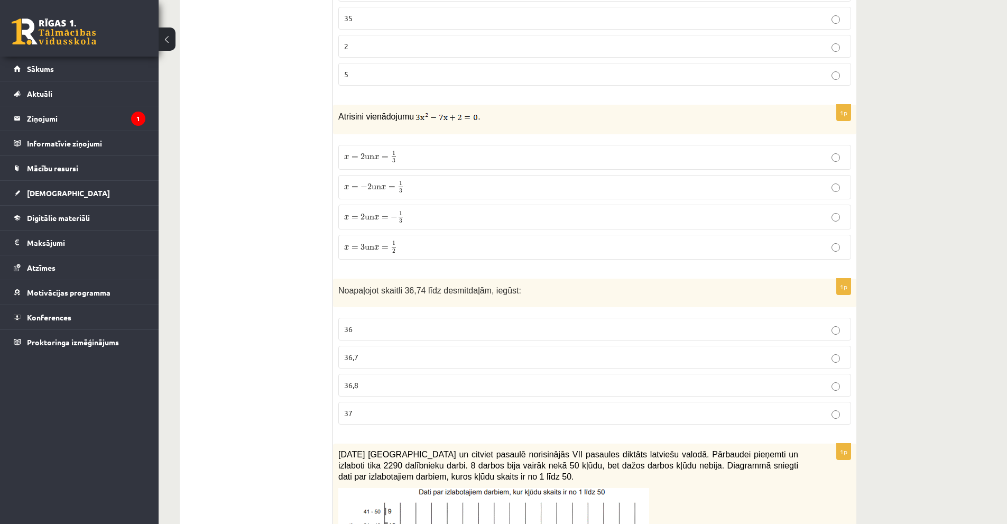
scroll to position [3337, 0]
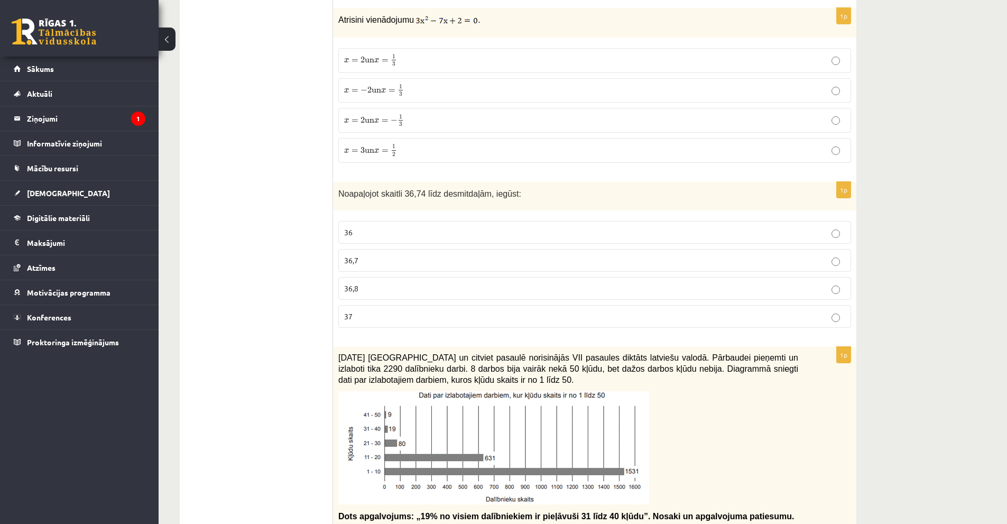
click at [357, 255] on span "36,7" at bounding box center [351, 260] width 14 height 10
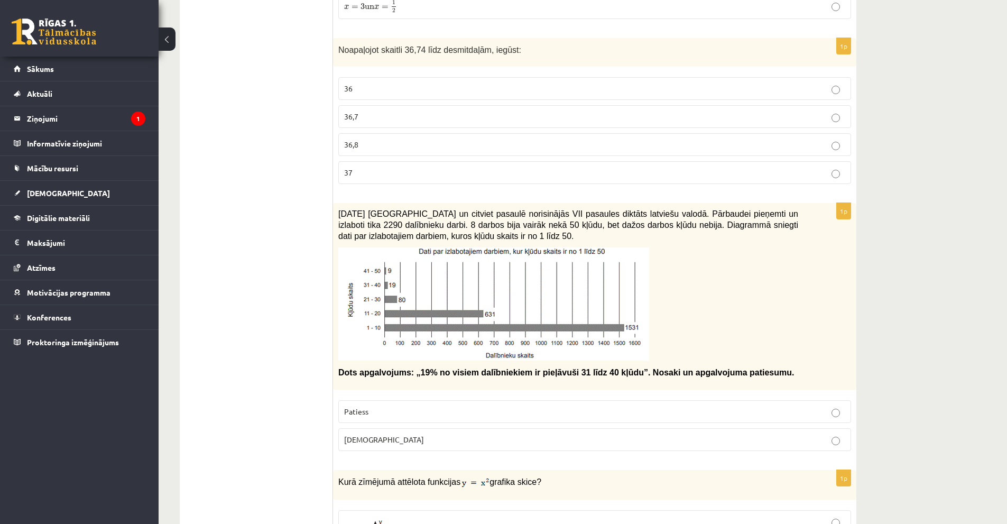
scroll to position [3548, 0]
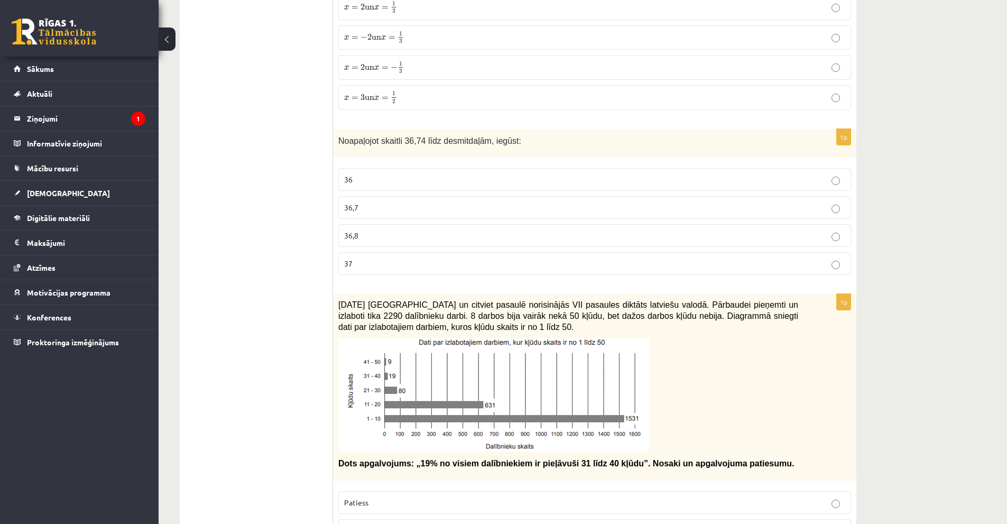
drag, startPoint x: 440, startPoint y: 202, endPoint x: 251, endPoint y: 184, distance: 189.5
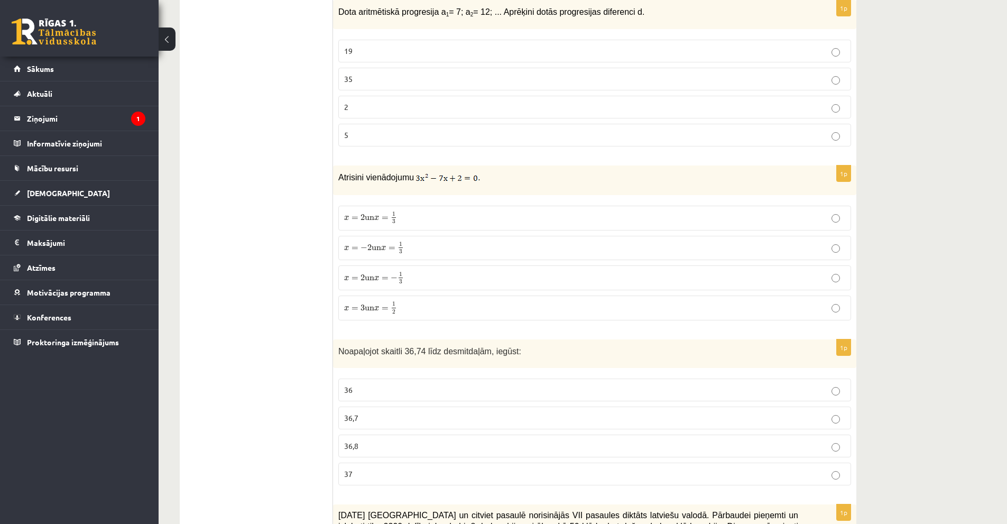
scroll to position [3231, 0]
drag, startPoint x: 412, startPoint y: 168, endPoint x: 331, endPoint y: 258, distance: 120.9
click at [435, 295] on div "1p Atrisini vienādojumu . x = 2 un x = 1 3 x = 2 un x = 1 3 x = − 2 un x = 1 3 …" at bounding box center [594, 247] width 523 height 163
click at [418, 272] on p "x = 2 un x = − 1 3 x = 2 un x = − 1 3" at bounding box center [594, 278] width 501 height 13
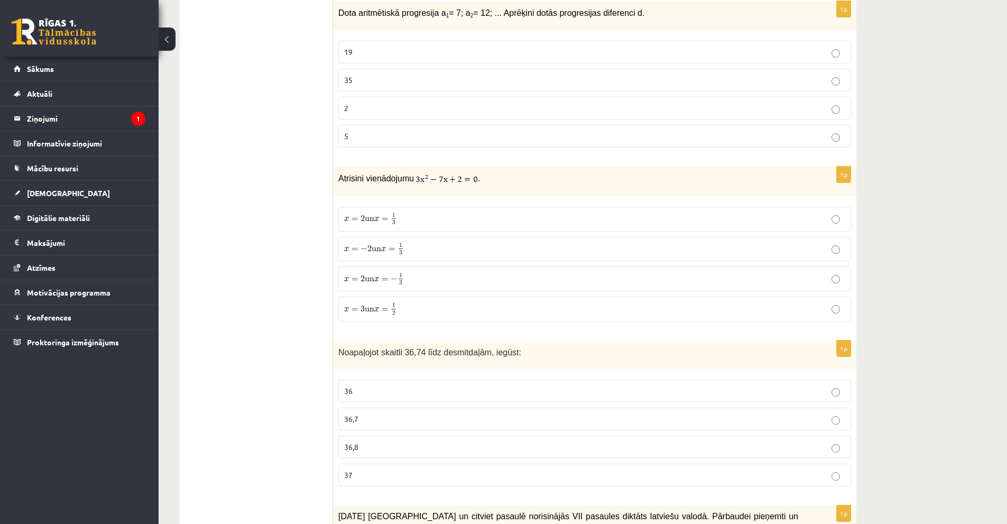
click at [422, 212] on p "x = 2 un x = 1 3 x = 2 un x = 1 3" at bounding box center [594, 218] width 501 height 13
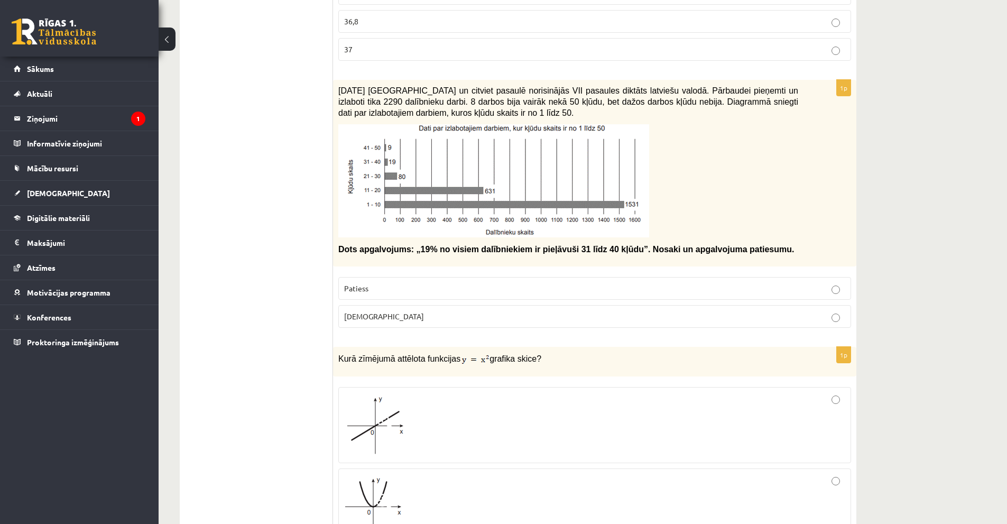
scroll to position [3707, 0]
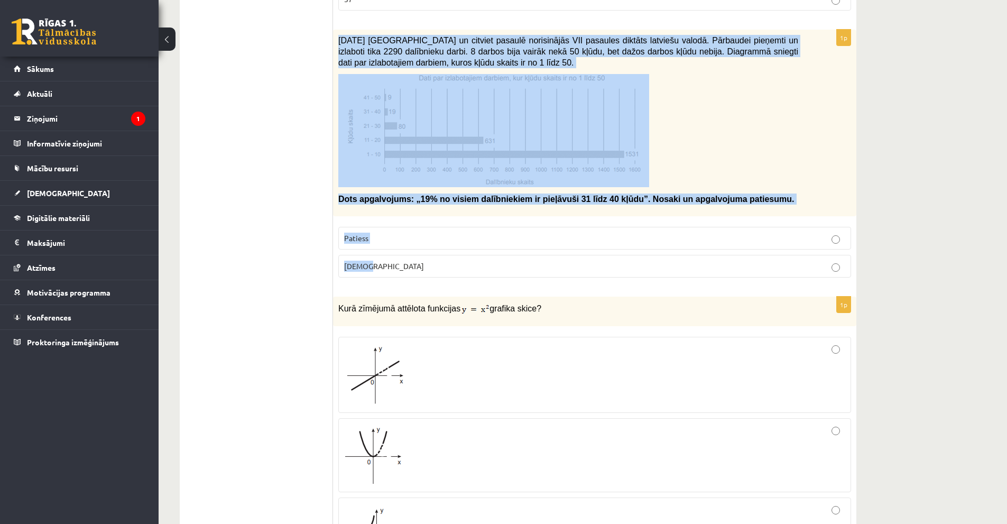
drag, startPoint x: 338, startPoint y: 30, endPoint x: 394, endPoint y: 273, distance: 250.1
click at [394, 273] on div "1p [DATE] [GEOGRAPHIC_DATA] un citviet pasaulē norisinājās VII pasaules diktāts…" at bounding box center [594, 158] width 523 height 256
click at [732, 126] on p at bounding box center [568, 130] width 460 height 113
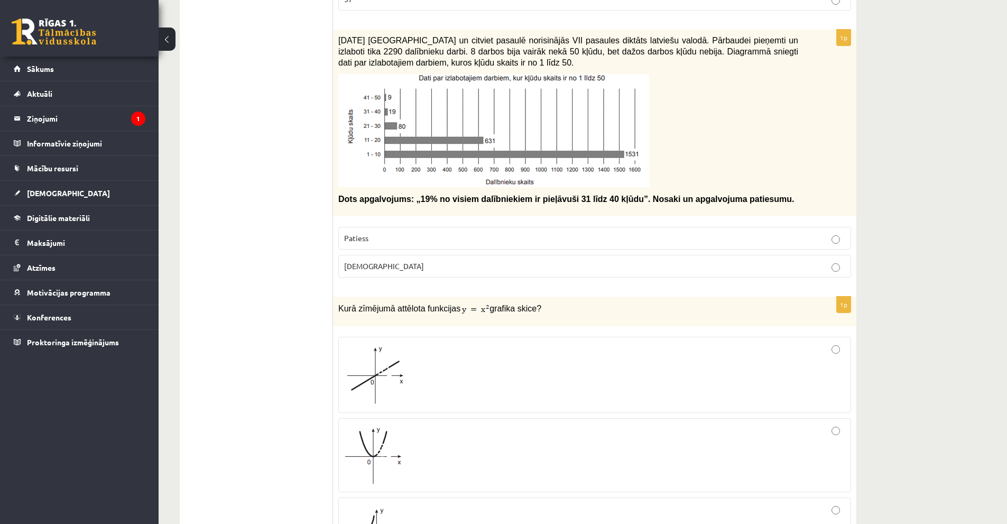
drag, startPoint x: 490, startPoint y: 149, endPoint x: 448, endPoint y: 210, distance: 74.0
drag, startPoint x: 448, startPoint y: 210, endPoint x: 378, endPoint y: 255, distance: 83.0
click at [378, 261] on p "[DEMOGRAPHIC_DATA]" at bounding box center [594, 266] width 501 height 11
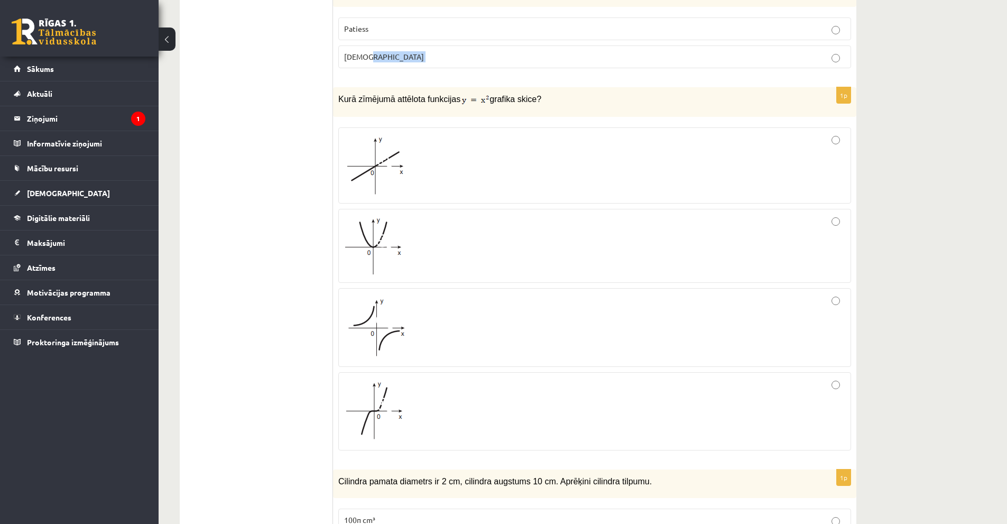
scroll to position [3918, 0]
click at [405, 226] on div at bounding box center [594, 243] width 501 height 62
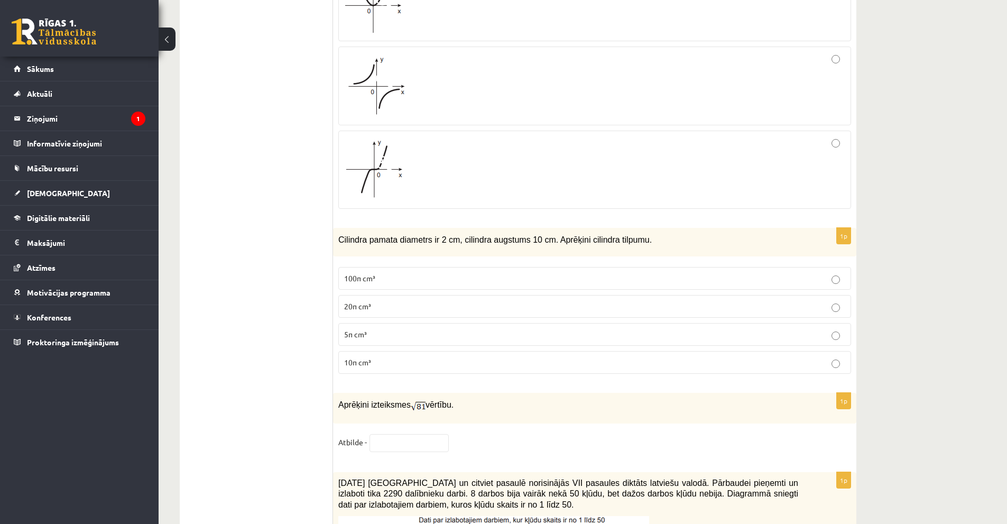
scroll to position [4182, 0]
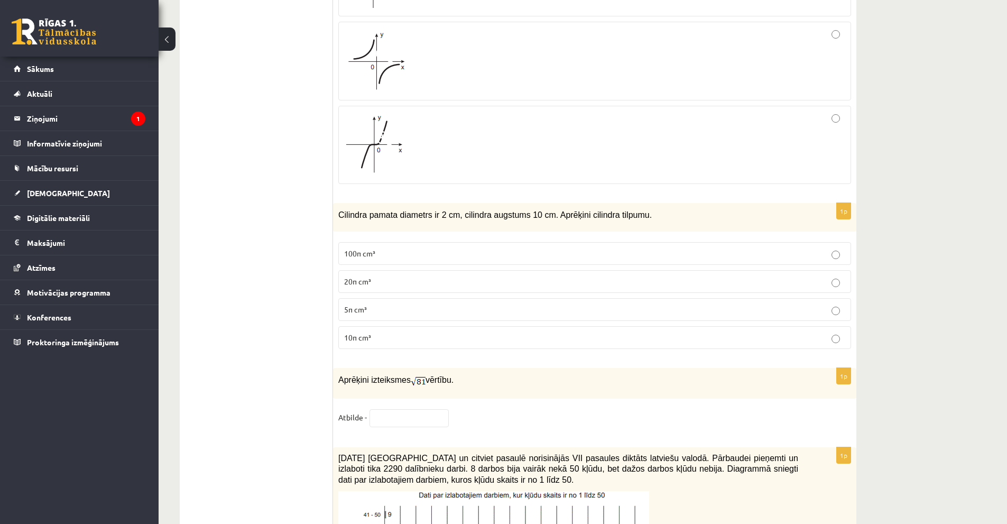
drag, startPoint x: 337, startPoint y: 204, endPoint x: 464, endPoint y: 373, distance: 211.4
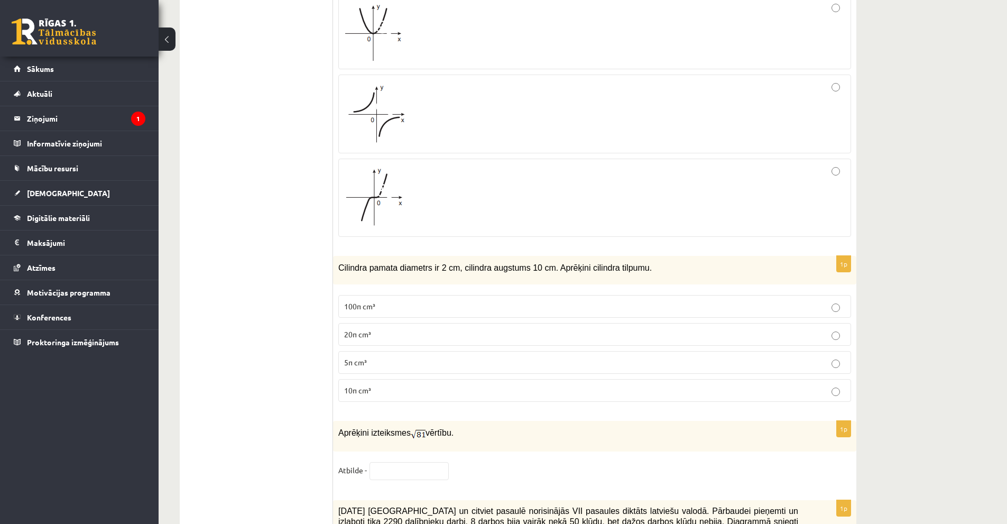
click at [377, 386] on label "10π cm³" at bounding box center [594, 390] width 513 height 23
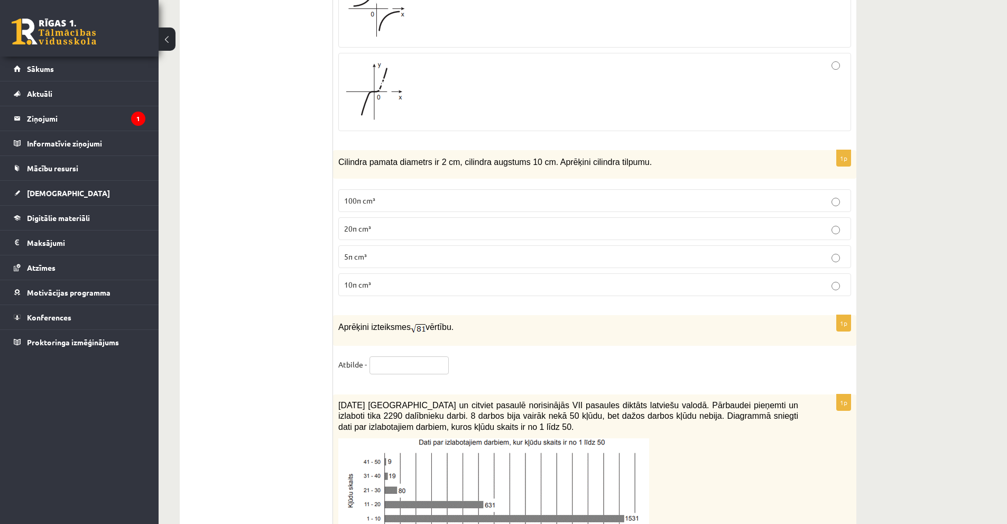
click at [396, 356] on input "text" at bounding box center [408, 365] width 79 height 18
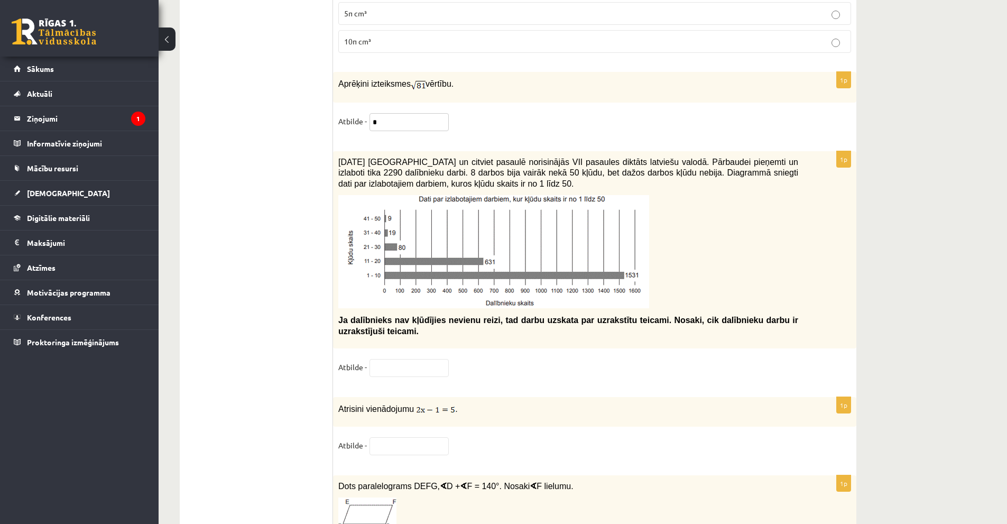
scroll to position [4499, 0]
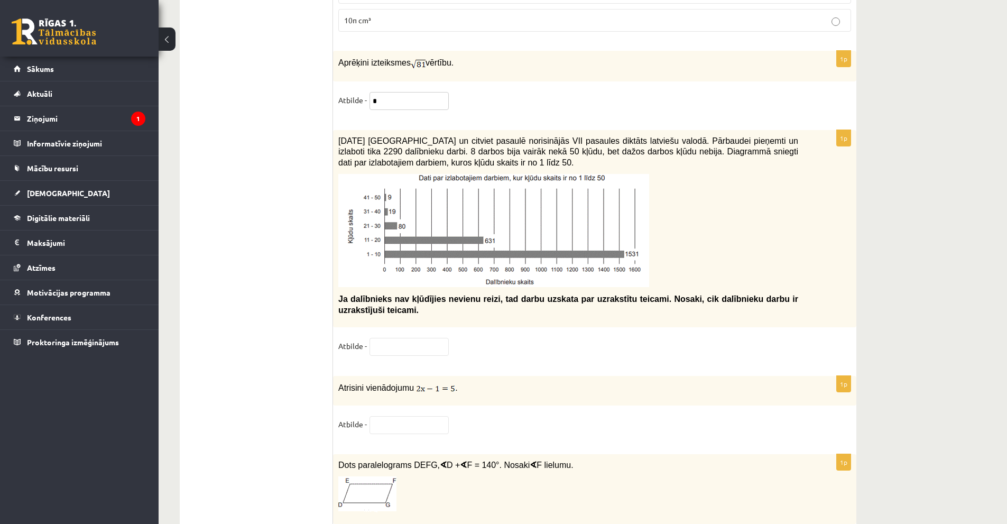
type input "*"
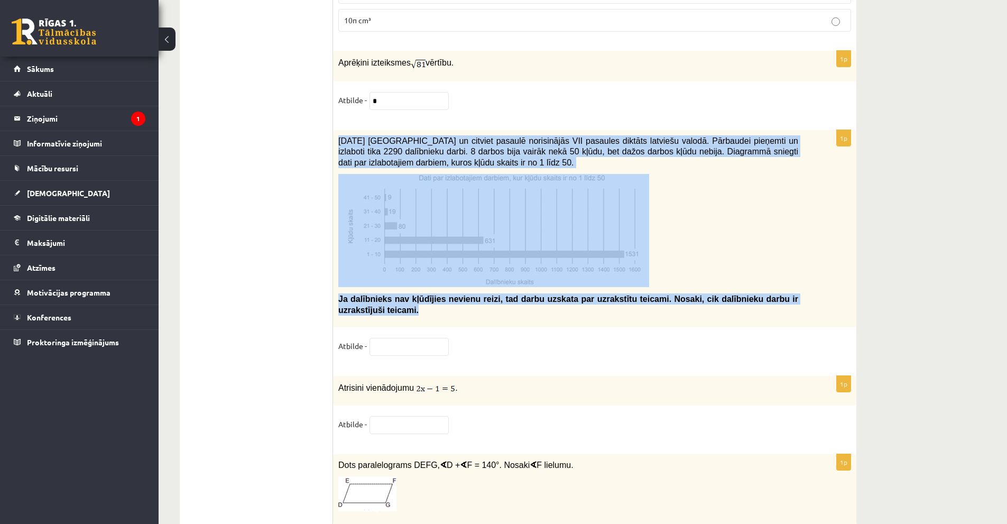
drag, startPoint x: 340, startPoint y: 128, endPoint x: 375, endPoint y: 310, distance: 184.5
click at [375, 310] on div "[DATE] [GEOGRAPHIC_DATA] un citviet pasaulē norisinājās VII pasaules diktāts la…" at bounding box center [594, 228] width 523 height 197
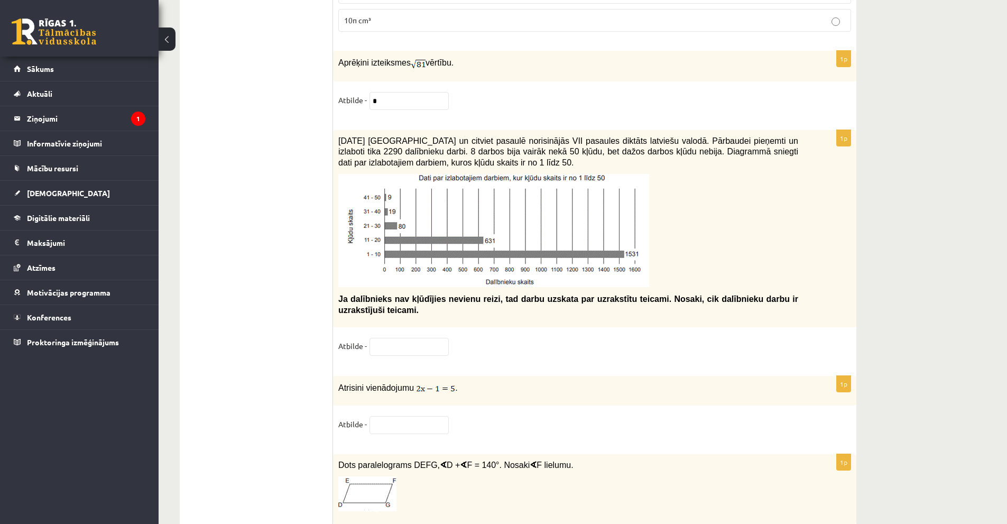
click at [544, 320] on div "1p [DATE] [GEOGRAPHIC_DATA] un citviet pasaulē norisinājās VII pasaules diktāts…" at bounding box center [594, 247] width 523 height 235
click at [403, 341] on input "text" at bounding box center [408, 347] width 79 height 18
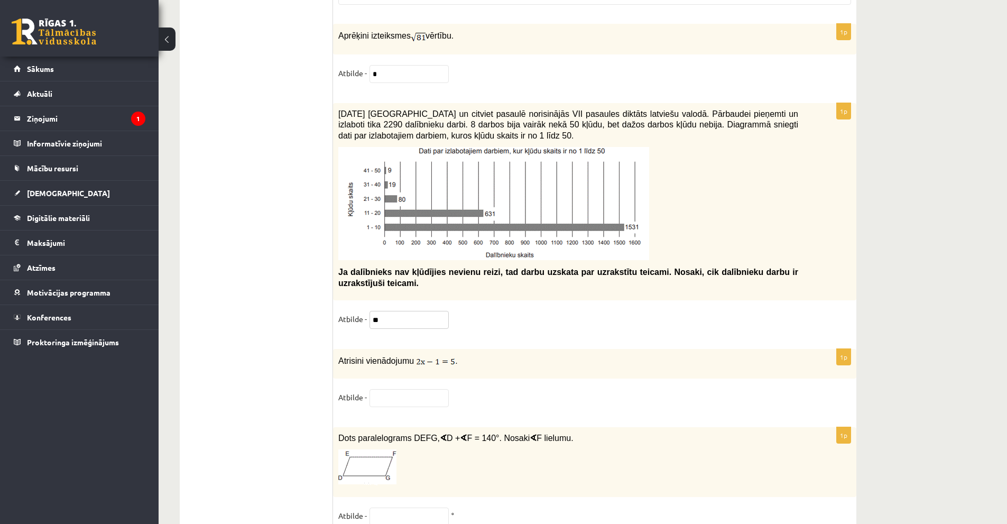
scroll to position [4552, 0]
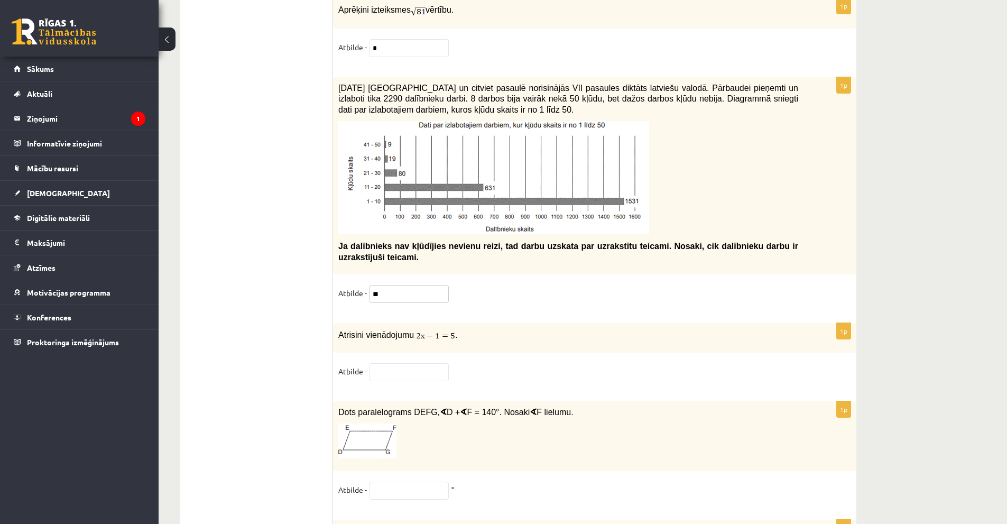
type input "**"
click at [391, 363] on input "text" at bounding box center [408, 372] width 79 height 18
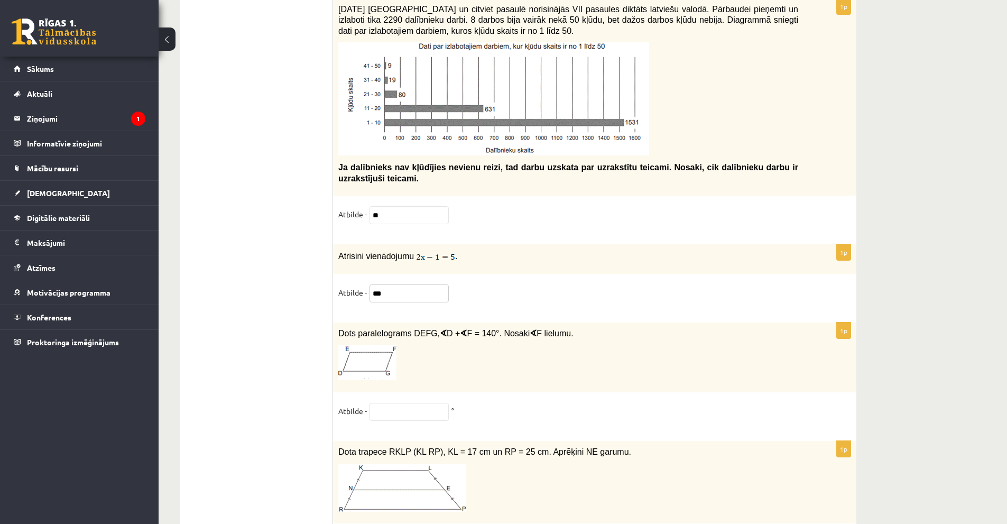
scroll to position [4658, 0]
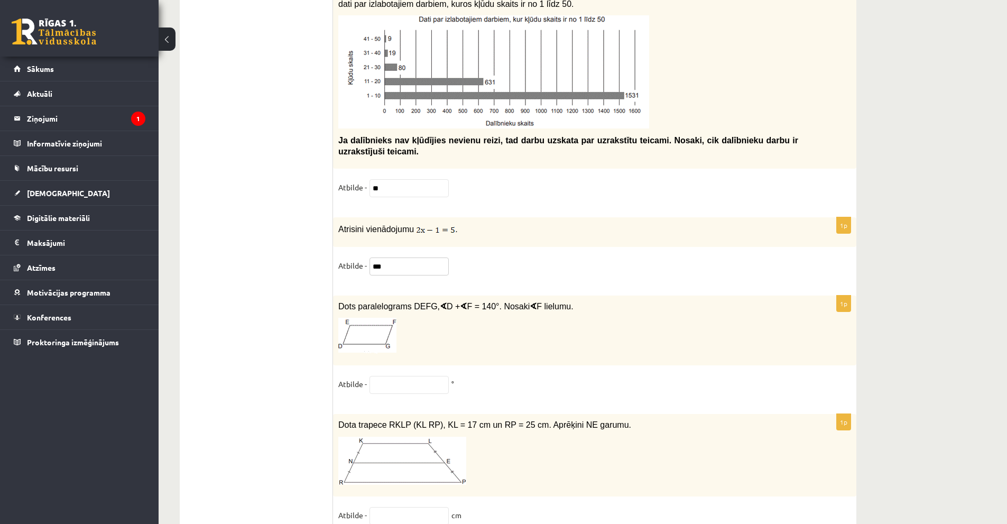
type input "***"
drag, startPoint x: 337, startPoint y: 296, endPoint x: 552, endPoint y: 299, distance: 215.1
click at [552, 299] on div "Dots paralelograms DEFG, ∢ D + ∢ F = 140°. Nosaki ∢ F lielumu." at bounding box center [594, 330] width 523 height 70
click at [411, 376] on input "text" at bounding box center [408, 385] width 79 height 18
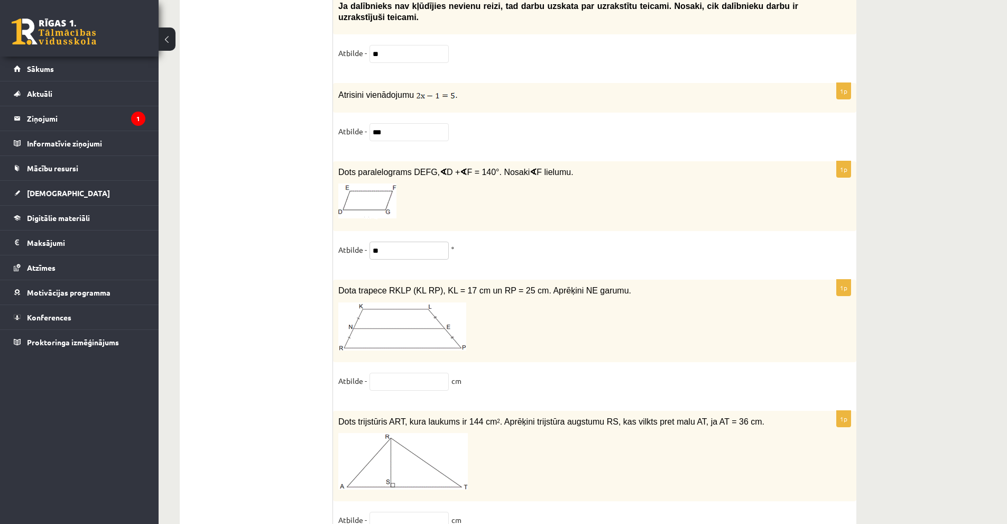
scroll to position [4817, 0]
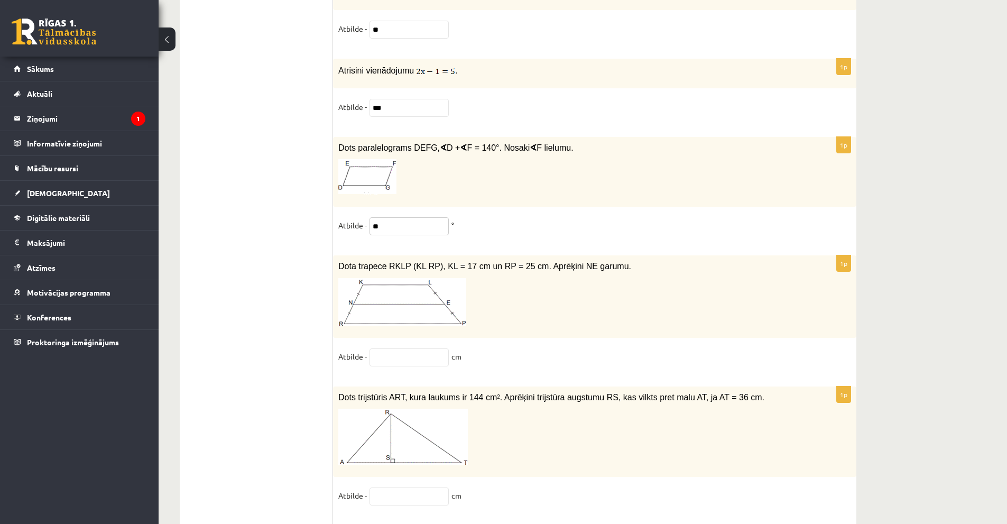
type input "**"
drag, startPoint x: 338, startPoint y: 260, endPoint x: 604, endPoint y: 249, distance: 266.6
click at [601, 255] on div "Dota trapece RKLP (KL RP), KL = 17 cm un RP = 25 cm. Aprēķini NE garumu." at bounding box center [594, 296] width 523 height 82
click at [537, 296] on p at bounding box center [568, 302] width 460 height 48
click at [407, 353] on input "text" at bounding box center [408, 357] width 79 height 18
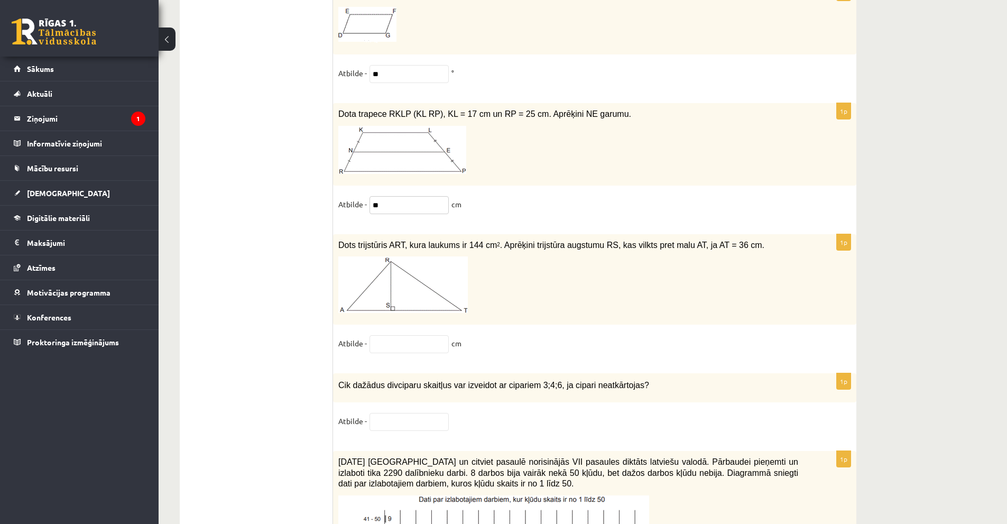
scroll to position [4975, 0]
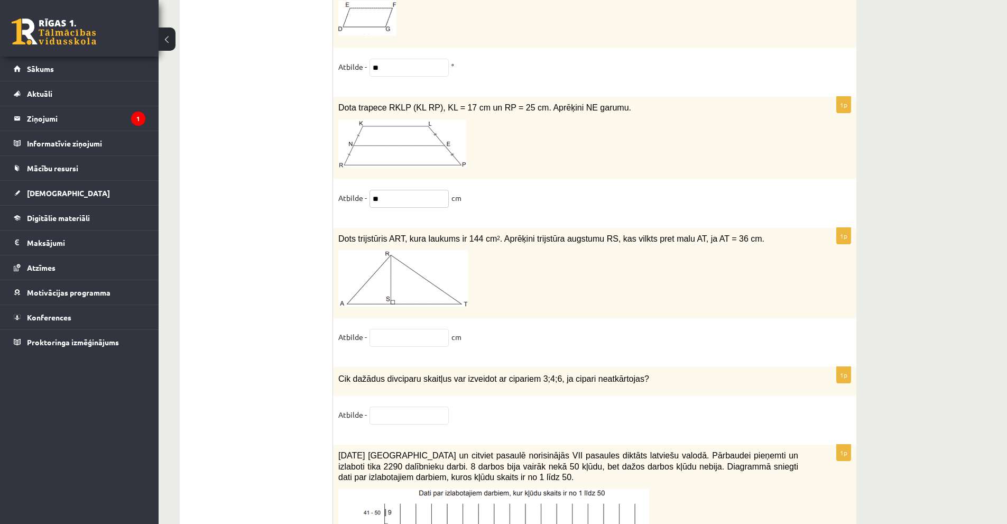
type input "**"
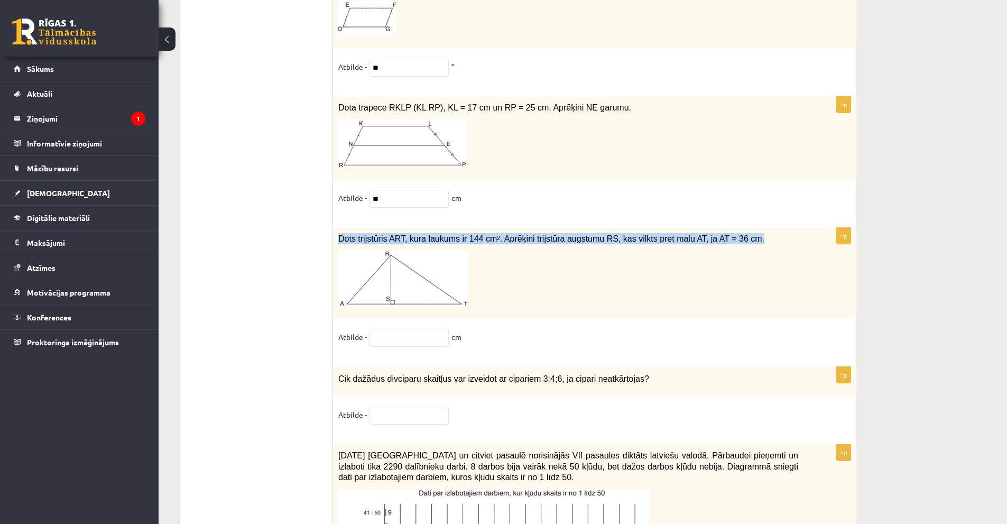
drag, startPoint x: 338, startPoint y: 233, endPoint x: 733, endPoint y: 224, distance: 395.4
click at [731, 228] on div "Dots trijstūris ART, kura laukums ir 144 cm 2 . Aprēķini trijstūra augstumu RS,…" at bounding box center [594, 273] width 523 height 91
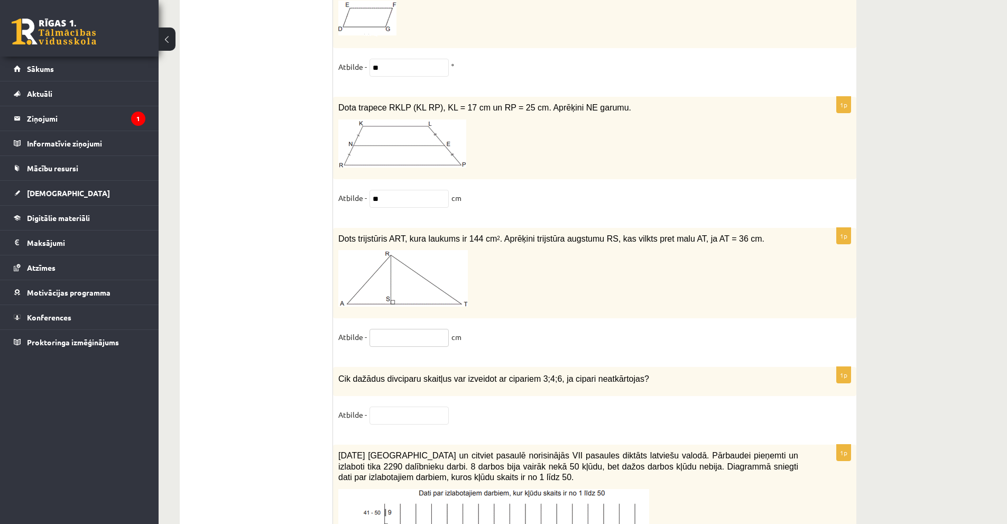
click at [408, 329] on input "text" at bounding box center [408, 338] width 79 height 18
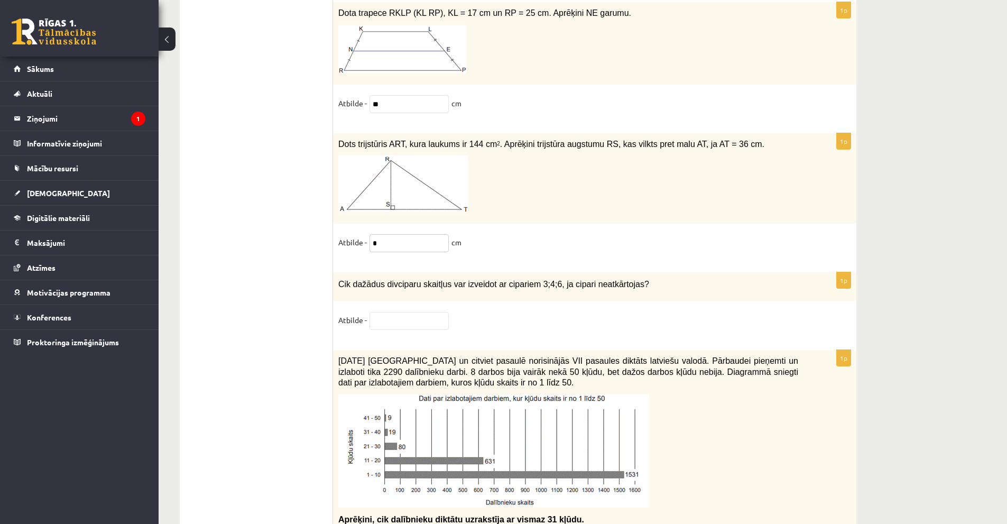
scroll to position [5081, 0]
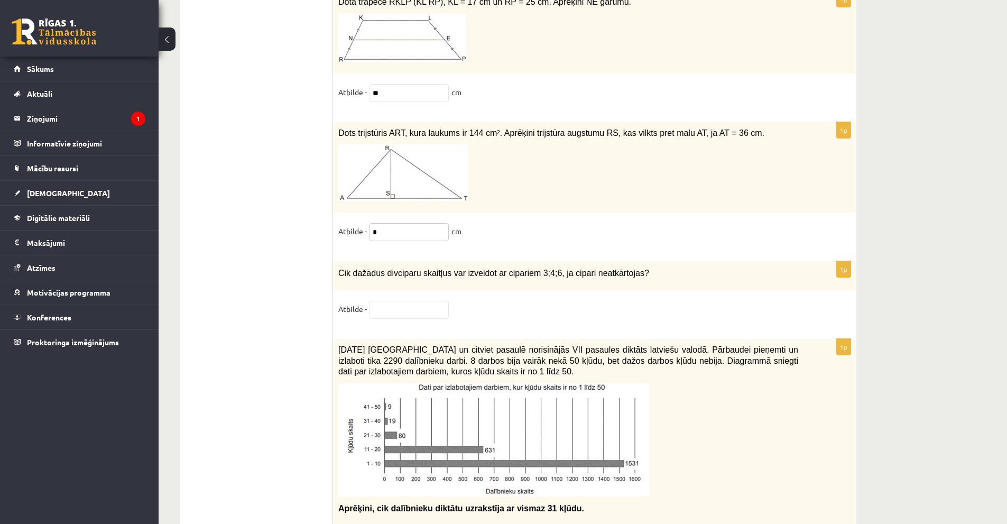
type input "*"
drag, startPoint x: 338, startPoint y: 267, endPoint x: 631, endPoint y: 262, distance: 292.8
click at [631, 266] on p "Cik dažādus divciparu skaitļus var izveidot ar cipariem 3;4;6, ja cipari neatkā…" at bounding box center [568, 272] width 460 height 12
drag, startPoint x: 508, startPoint y: 295, endPoint x: 477, endPoint y: 303, distance: 32.8
click at [508, 295] on div "1p Cik dažādus divciparu skaitļus var izveidot ar cipariem 3;4;6, ja cipari nea…" at bounding box center [594, 294] width 523 height 67
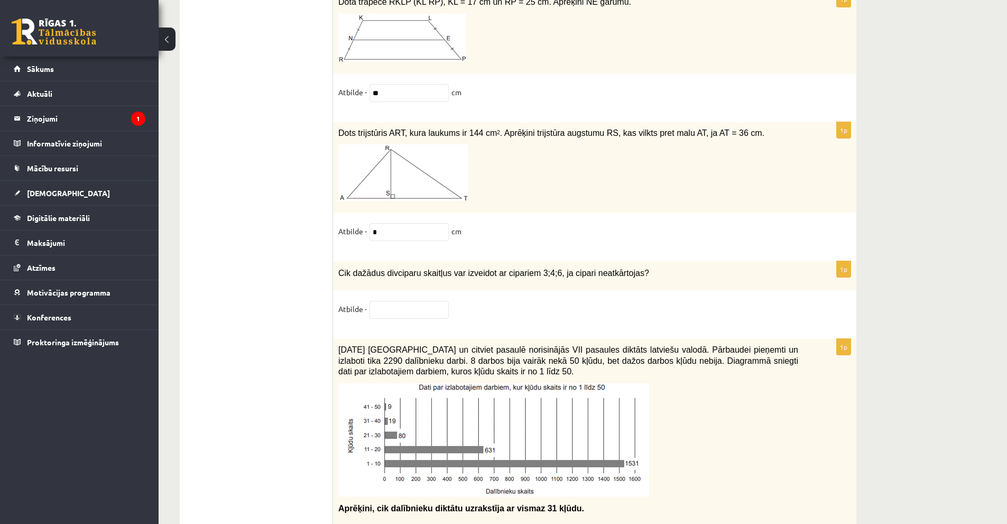
click at [411, 318] on fieldset "Atbilde -" at bounding box center [594, 312] width 513 height 22
click at [409, 301] on input "text" at bounding box center [408, 310] width 79 height 18
type input "*"
click at [389, 229] on input "*" at bounding box center [408, 232] width 79 height 18
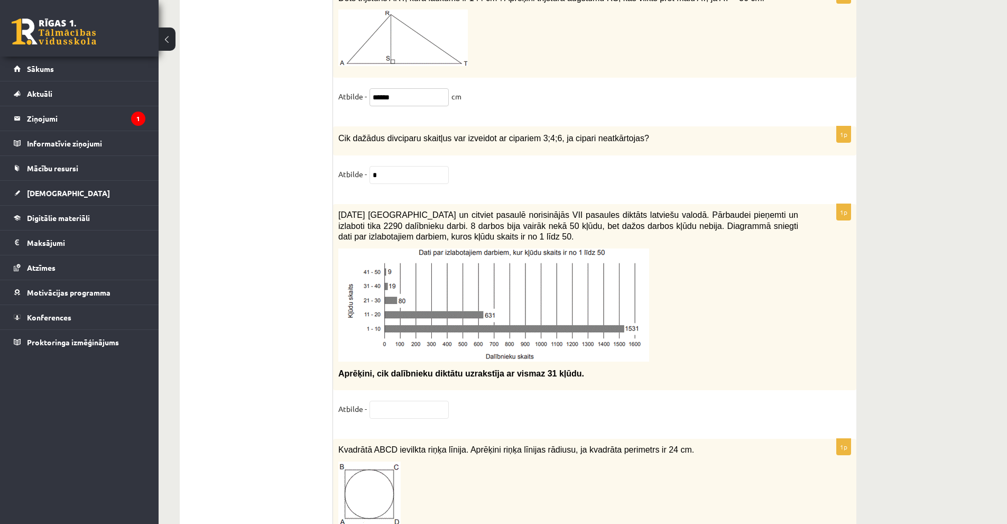
scroll to position [5239, 0]
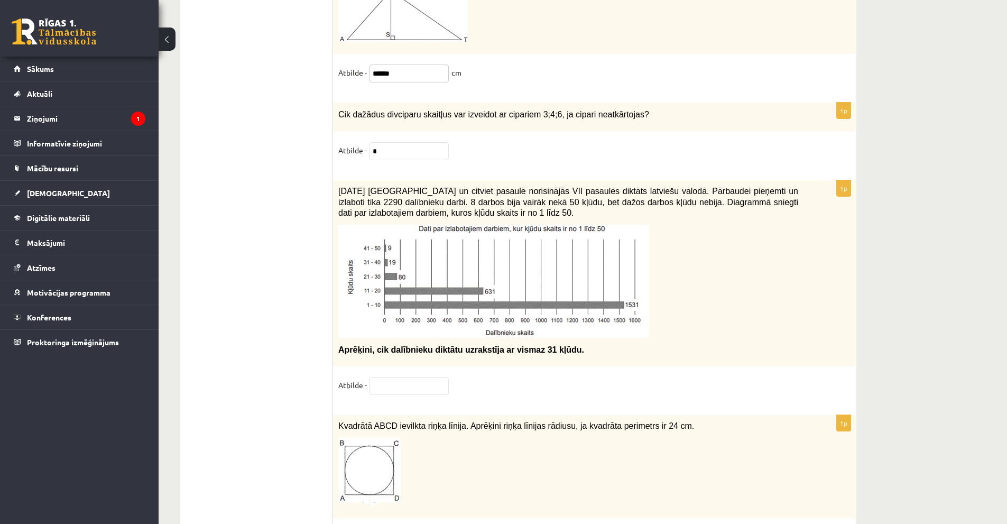
type input "******"
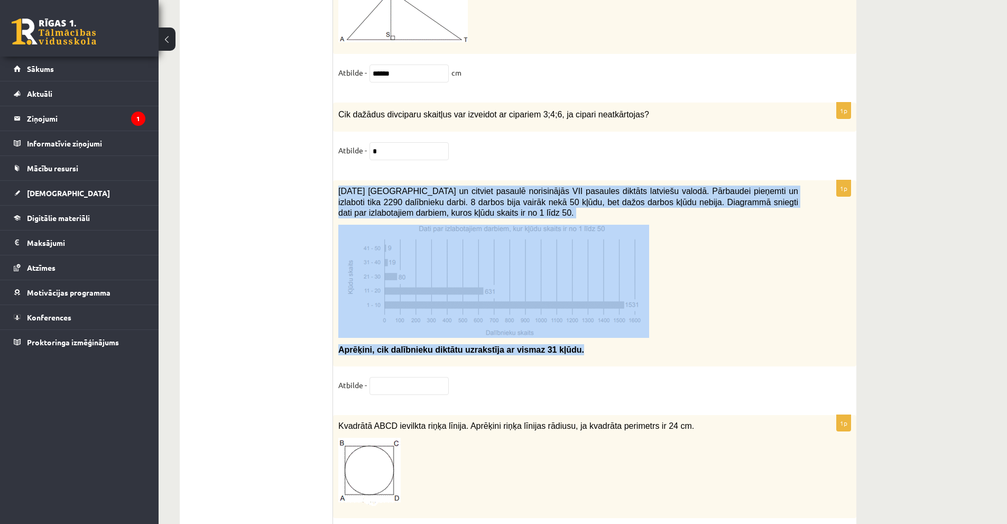
drag, startPoint x: 340, startPoint y: 188, endPoint x: 581, endPoint y: 345, distance: 288.3
click at [581, 345] on div "[DATE] [GEOGRAPHIC_DATA] un citviet pasaulē norisinājās VII pasaules diktāts la…" at bounding box center [594, 273] width 523 height 186
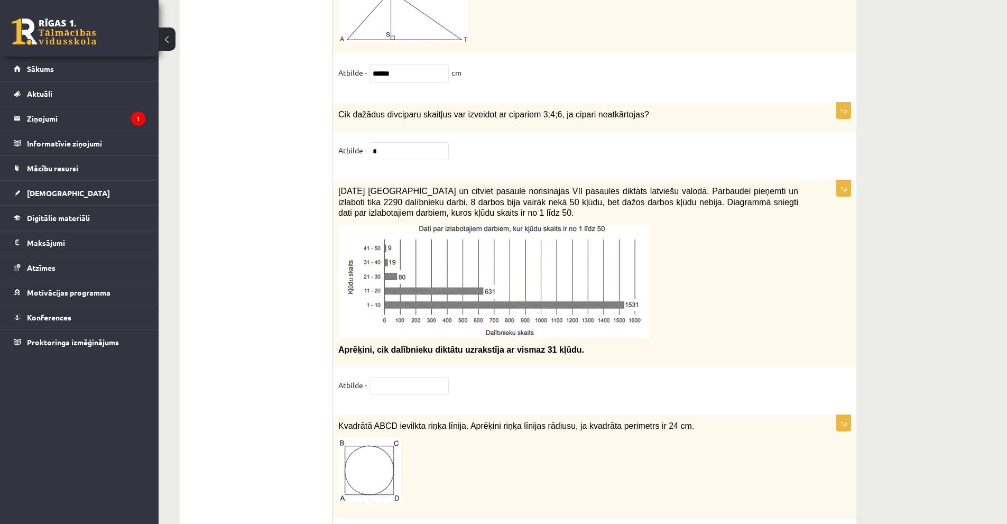
click at [421, 373] on div "1p [DATE] [GEOGRAPHIC_DATA] un citviet pasaulē norisinājās VII pasaules diktāts…" at bounding box center [594, 292] width 523 height 224
click at [418, 378] on input "text" at bounding box center [408, 386] width 79 height 18
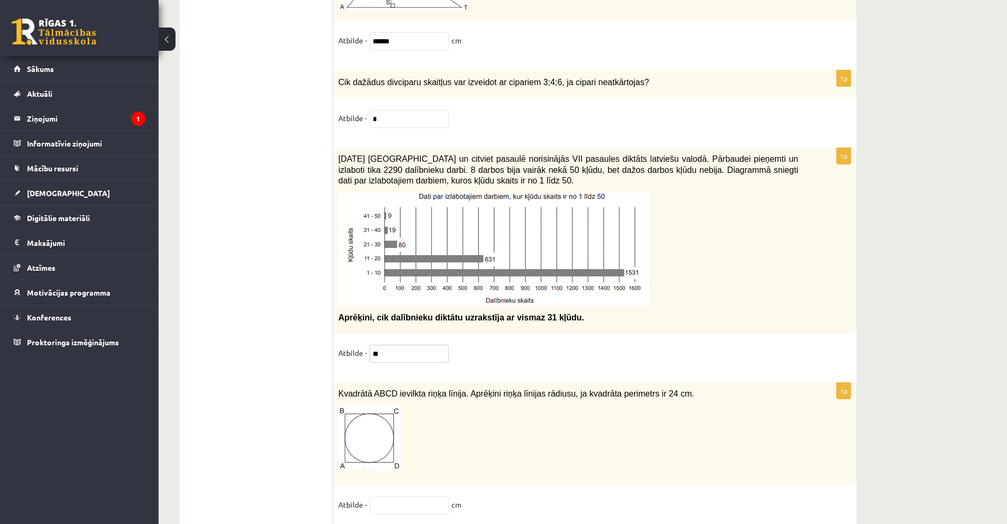
scroll to position [5302, 0]
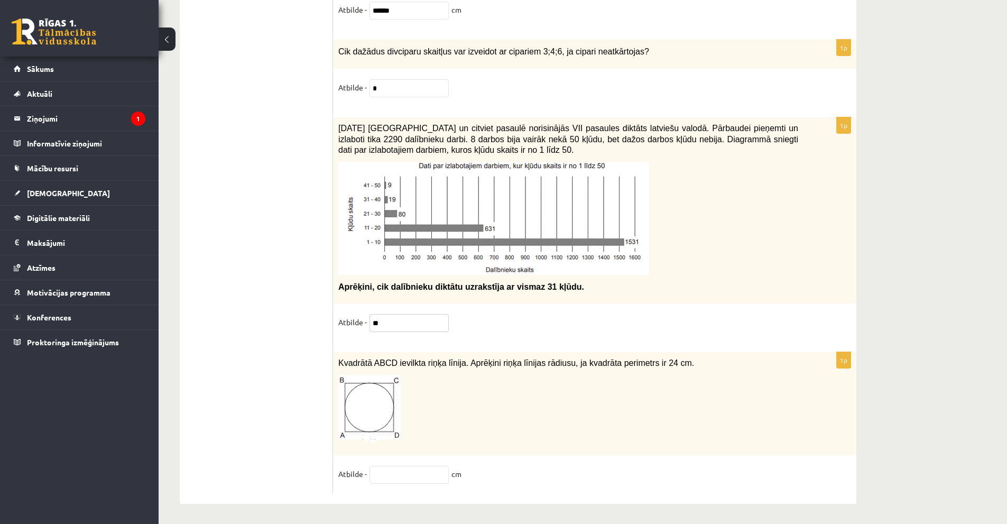
type input "**"
drag, startPoint x: 671, startPoint y: 363, endPoint x: 334, endPoint y: 363, distance: 336.6
click at [334, 363] on div "Kvadrātā ABCD ievilkta riņķa līnija. Aprēķini riņķa līnijas rādiusu, ja kvadrāt…" at bounding box center [594, 403] width 523 height 103
click at [401, 472] on input "text" at bounding box center [408, 475] width 79 height 18
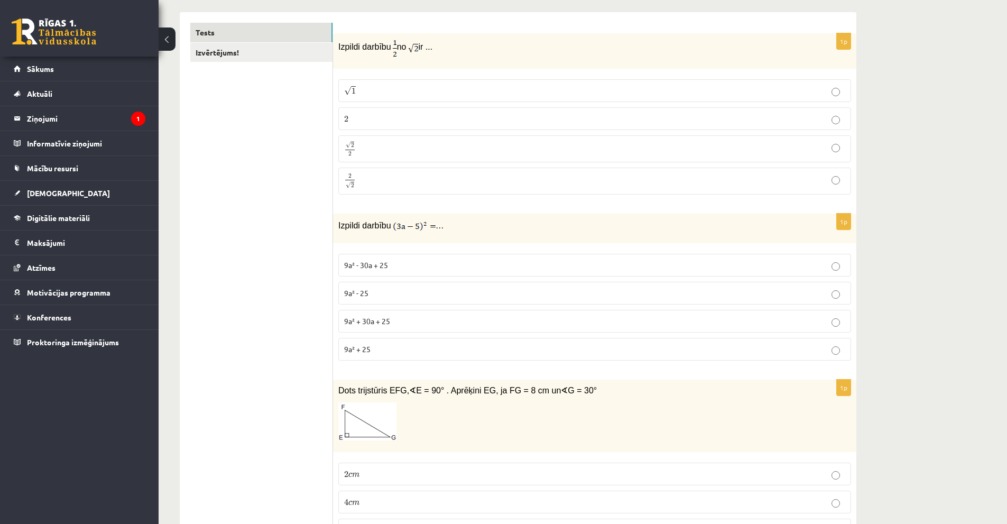
scroll to position [0, 0]
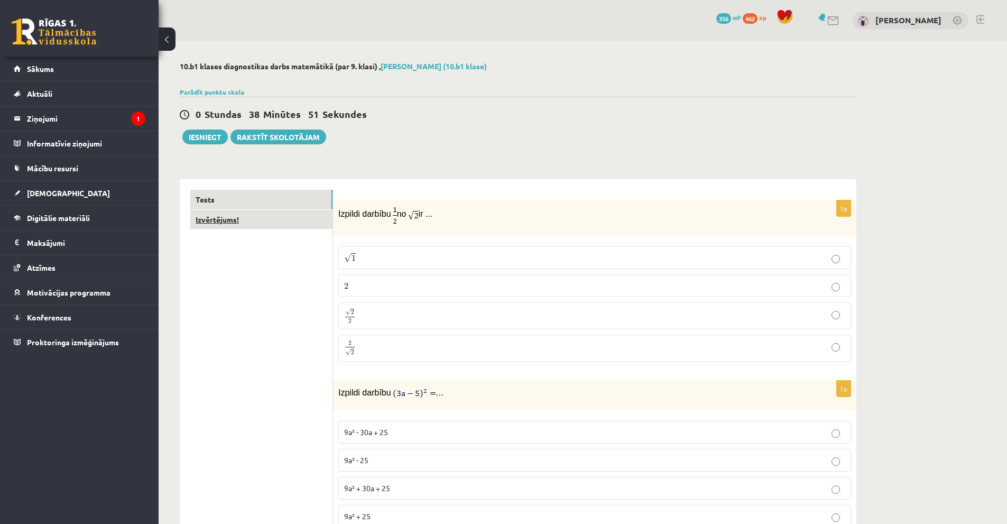
type input "*"
click at [249, 222] on link "Izvērtējums!" at bounding box center [261, 220] width 142 height 20
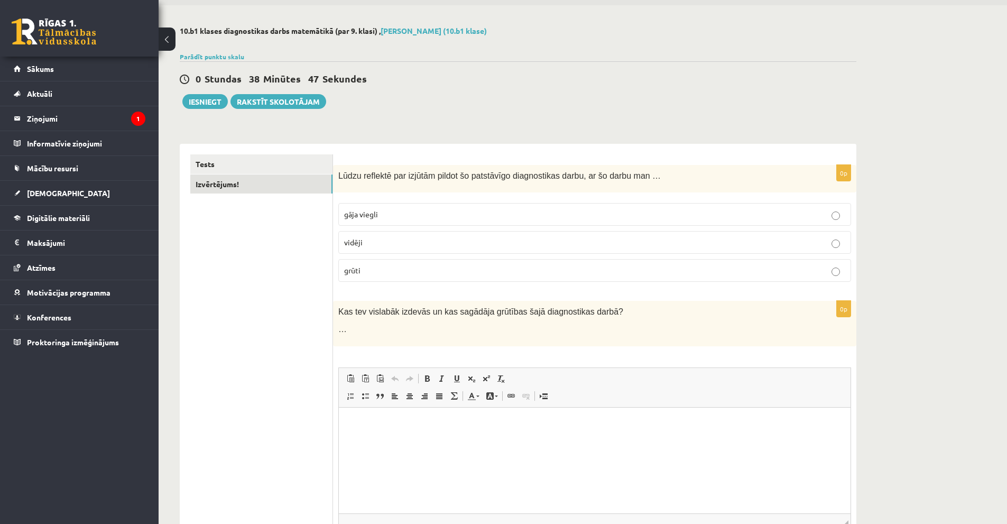
scroll to position [53, 0]
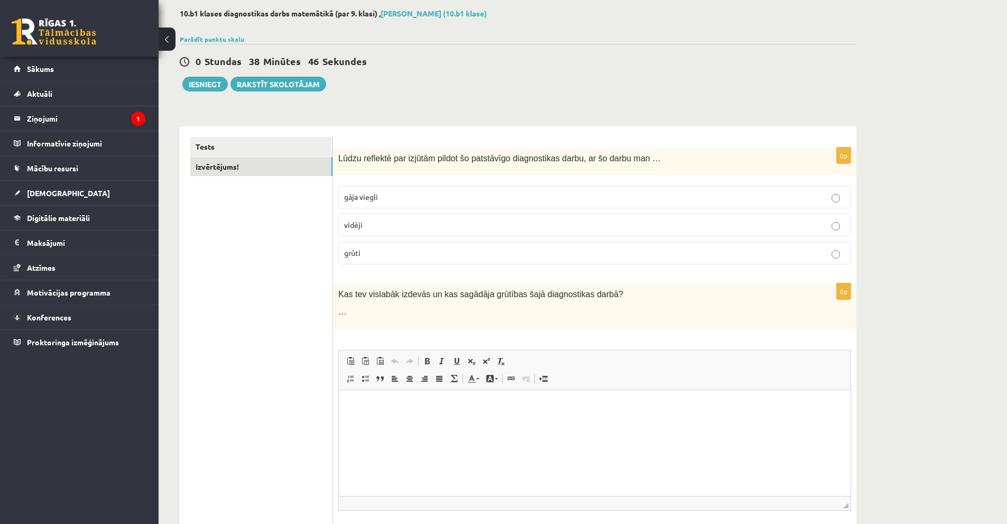
click at [366, 185] on fieldset "gāja viegli vidēji grūti" at bounding box center [594, 223] width 513 height 87
click at [733, 195] on p "gāja viegli" at bounding box center [594, 196] width 501 height 11
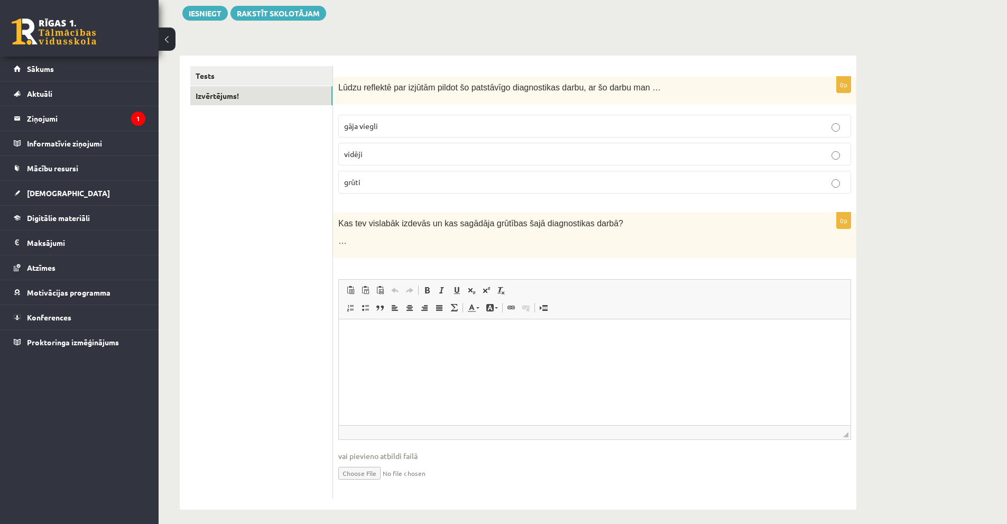
scroll to position [132, 0]
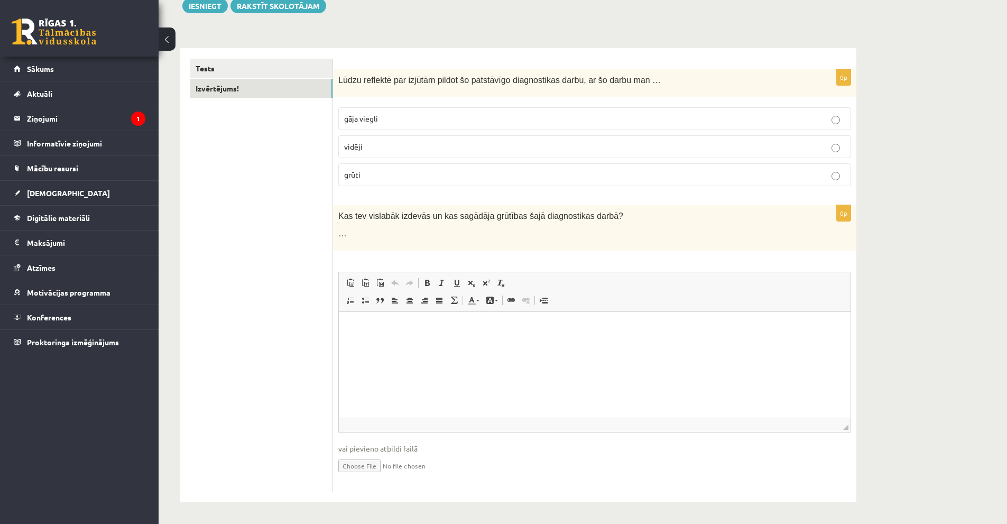
click at [431, 322] on p "Визуальный текстовый редактор, wiswyg-editor-user-answer-47433908266040" at bounding box center [594, 327] width 490 height 11
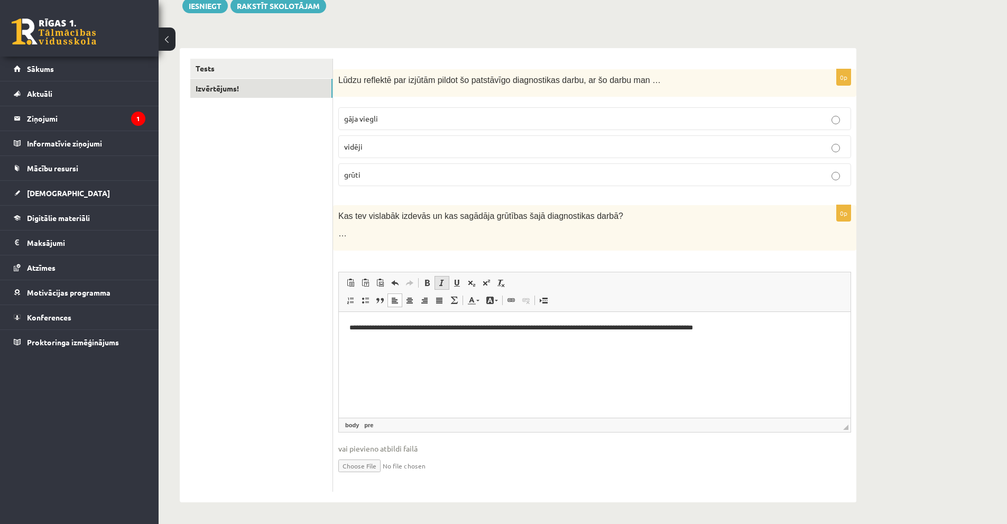
click at [434, 281] on link "Курсив Комбинация клавиш Ctrl+I" at bounding box center [441, 283] width 15 height 14
click at [433, 281] on link "Полужирный Комбинация клавиш Ctrl+B" at bounding box center [427, 283] width 15 height 14
drag, startPoint x: 378, startPoint y: 355, endPoint x: 336, endPoint y: 322, distance: 53.9
click at [339, 322] on html "**********" at bounding box center [595, 332] width 512 height 43
click at [428, 282] on span at bounding box center [427, 283] width 8 height 8
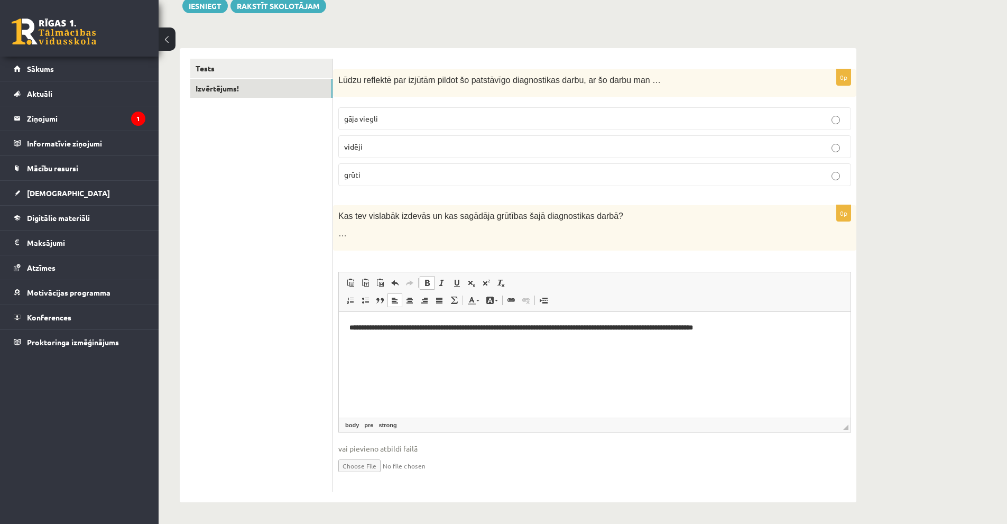
click at [428, 282] on span at bounding box center [427, 283] width 8 height 8
click at [409, 337] on pre "**********" at bounding box center [594, 333] width 490 height 22
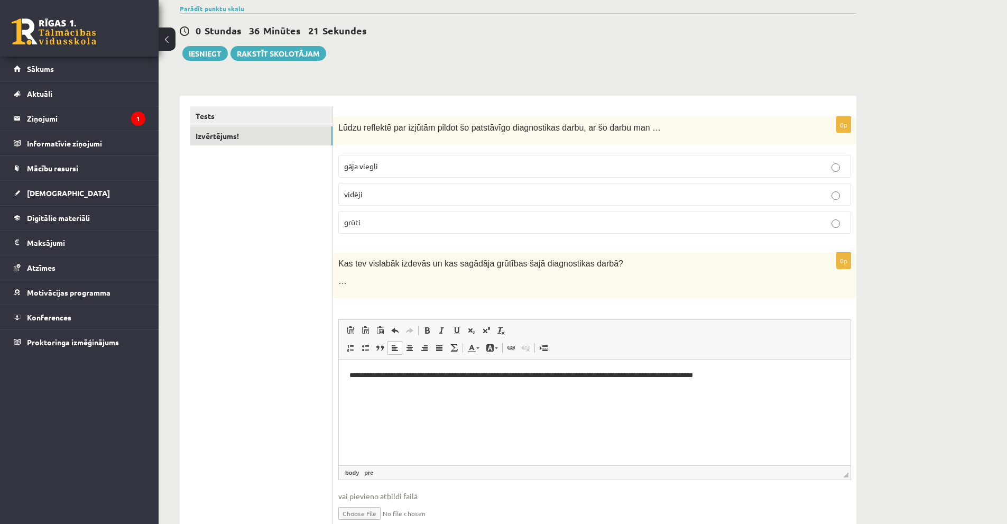
scroll to position [26, 0]
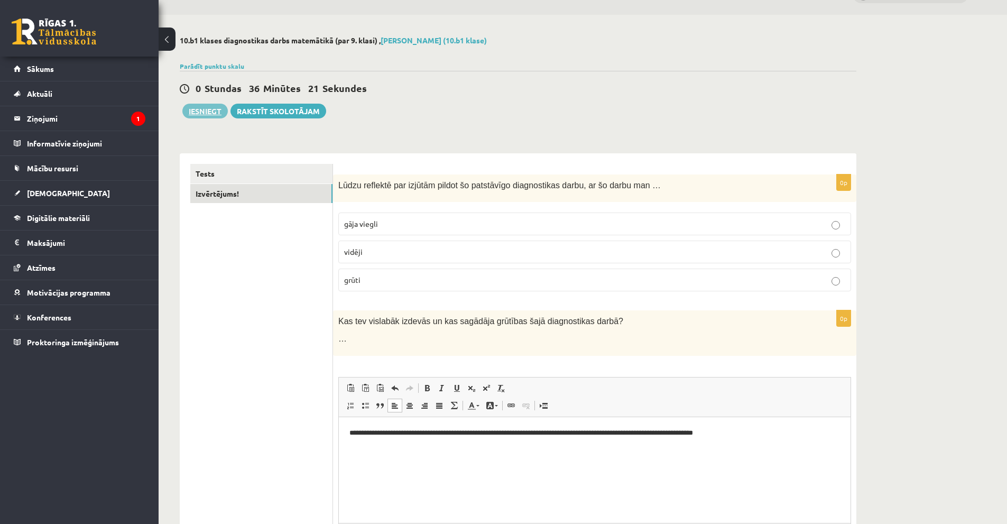
click at [198, 115] on button "Iesniegt" at bounding box center [204, 111] width 45 height 15
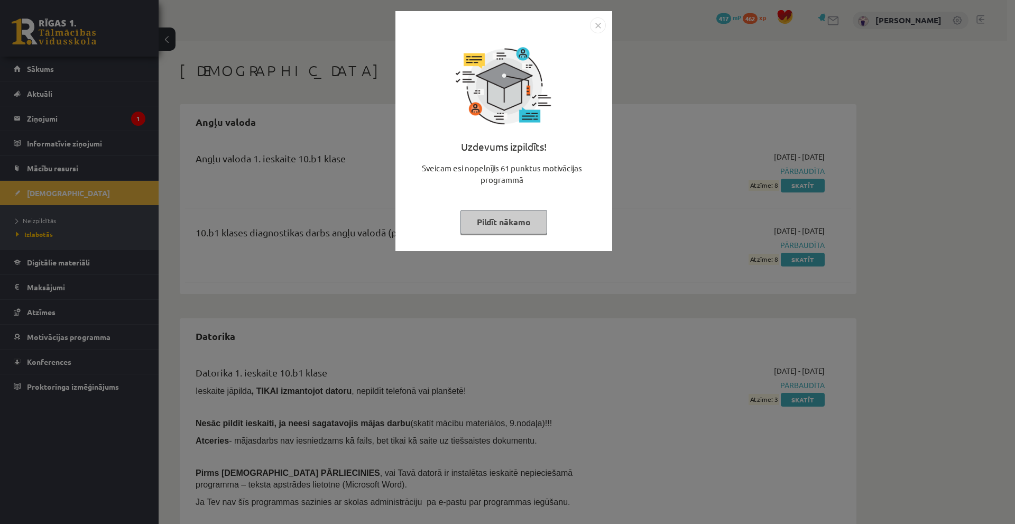
click at [527, 223] on button "Pildīt nākamo" at bounding box center [503, 222] width 87 height 24
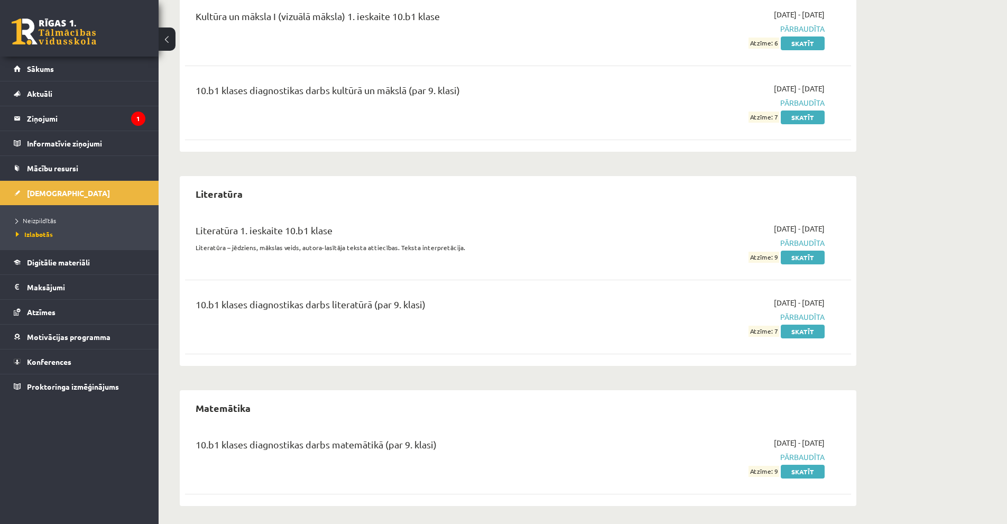
scroll to position [967, 0]
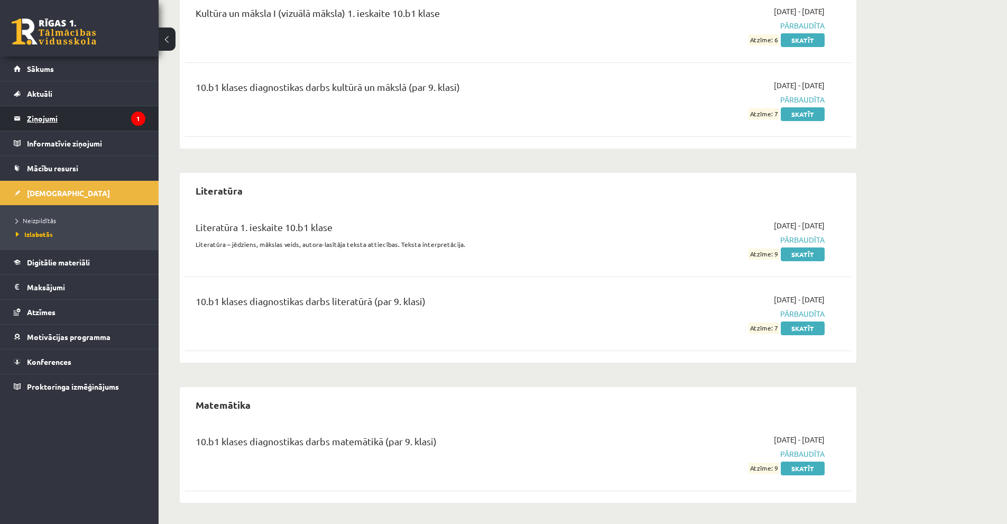
click at [76, 120] on legend "Ziņojumi 1" at bounding box center [86, 118] width 118 height 24
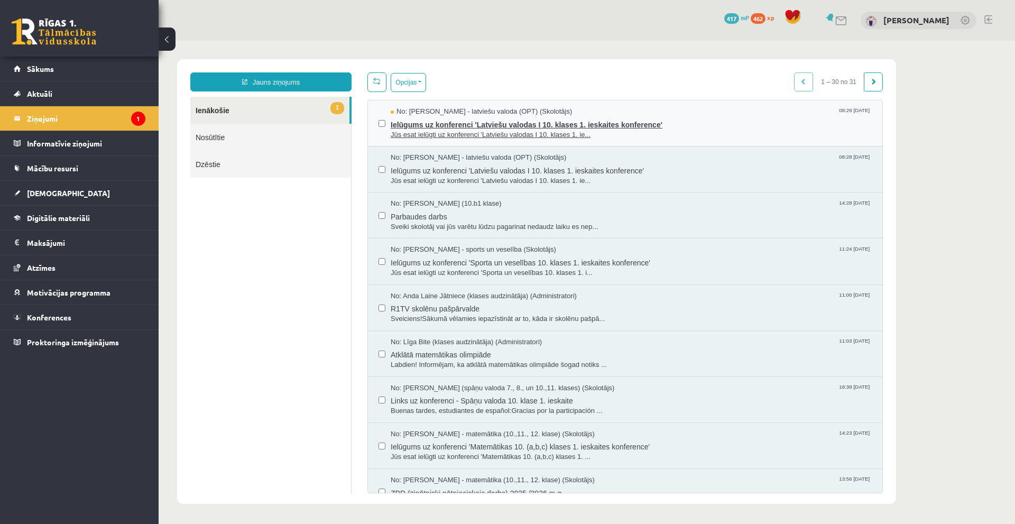
click at [608, 119] on span "Ielūgums uz konferenci 'Latviešu valodas I 10. klases 1. ieskaites konference'" at bounding box center [631, 123] width 481 height 13
